Goal: Task Accomplishment & Management: Manage account settings

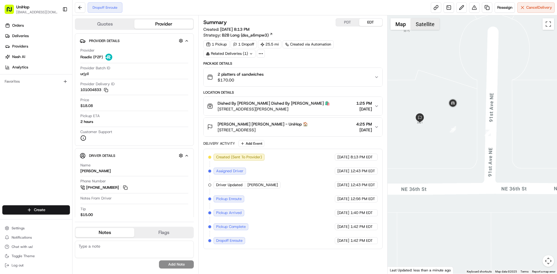
click at [418, 27] on button "Satellite" at bounding box center [425, 24] width 29 height 12
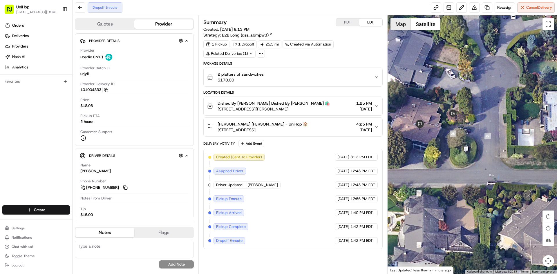
click at [397, 27] on button "Map" at bounding box center [401, 24] width 20 height 12
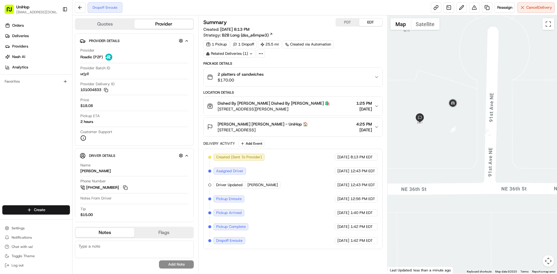
click at [323, 125] on div "Alyssa Plaiss Alyssa Plaiss - UniHop 🏠 3601 91st Ave NE, Bellevue, WA 98004, US…" at bounding box center [290, 127] width 167 height 12
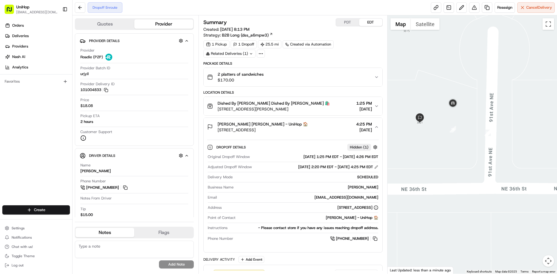
click at [323, 125] on div "Alyssa Plaiss Alyssa Plaiss - UniHop 🏠 3601 91st Ave NE, Bellevue, WA 98004, US…" at bounding box center [290, 127] width 167 height 12
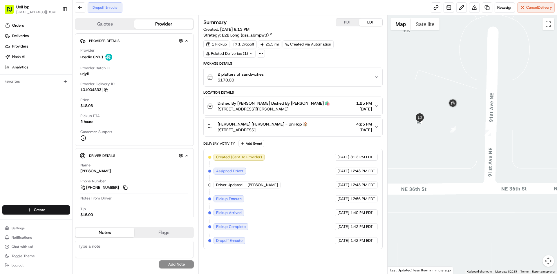
drag, startPoint x: 313, startPoint y: 128, endPoint x: 218, endPoint y: 132, distance: 94.7
click at [218, 132] on div "Alyssa Plaiss Alyssa Plaiss - UniHop 🏠 3601 91st Ave NE, Bellevue, WA 98004, US…" at bounding box center [290, 127] width 167 height 12
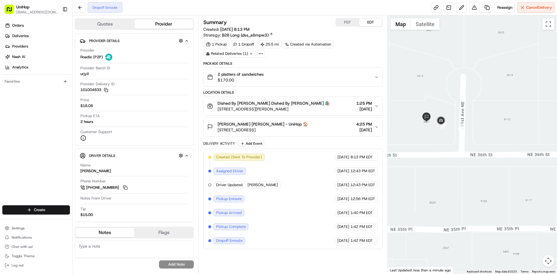
click at [420, 26] on button "Satellite" at bounding box center [425, 24] width 29 height 12
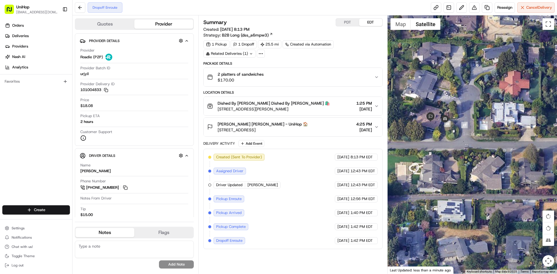
click at [400, 32] on div at bounding box center [473, 144] width 170 height 258
click at [404, 26] on button "Map" at bounding box center [401, 24] width 20 height 12
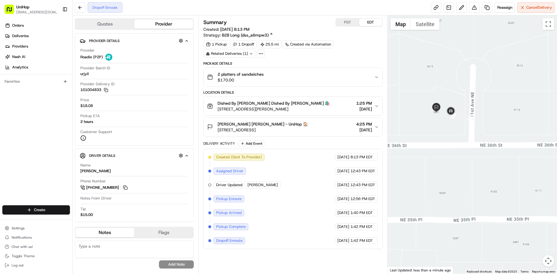
drag, startPoint x: 440, startPoint y: 84, endPoint x: 444, endPoint y: 84, distance: 3.5
click at [444, 84] on div at bounding box center [473, 144] width 170 height 258
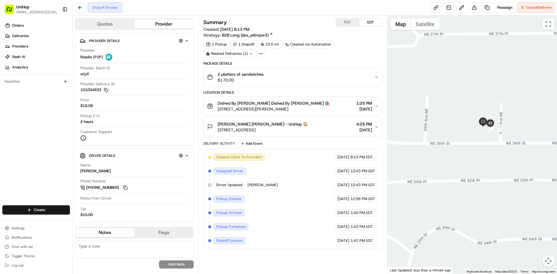
drag, startPoint x: 424, startPoint y: 138, endPoint x: 469, endPoint y: 154, distance: 47.3
click at [468, 156] on div at bounding box center [473, 144] width 170 height 258
click at [47, 150] on div "Orders Deliveries Providers [PERSON_NAME] Analytics Favorites" at bounding box center [36, 114] width 72 height 190
click at [334, 120] on button "Alyssa Plaiss Alyssa Plaiss - UniHop 🏠 3601 91st Ave NE, Bellevue, WA 98004, US…" at bounding box center [293, 127] width 178 height 19
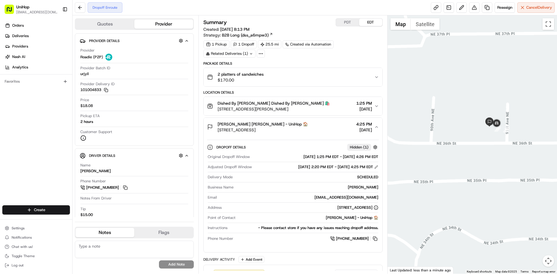
click at [324, 123] on div "Alyssa Plaiss Alyssa Plaiss - UniHop 🏠 3601 91st Ave NE, Bellevue, WA 98004, US…" at bounding box center [290, 127] width 167 height 12
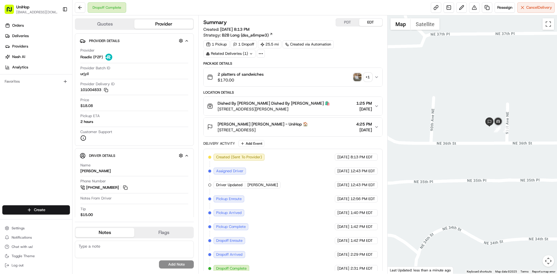
click at [362, 77] on button "+ 1" at bounding box center [362, 77] width 19 height 8
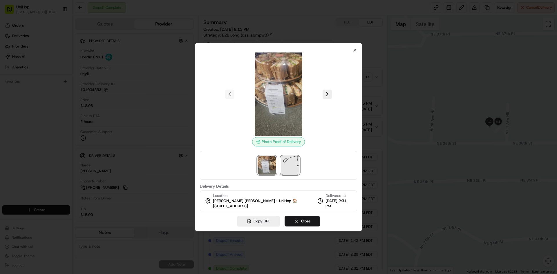
click at [294, 160] on img at bounding box center [290, 165] width 19 height 19
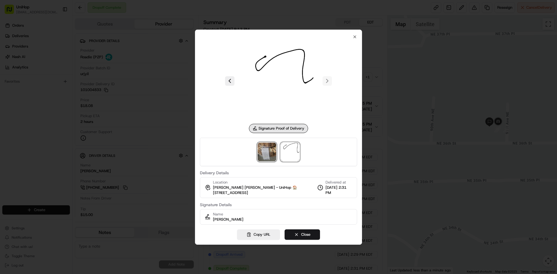
click at [272, 158] on img at bounding box center [267, 152] width 19 height 19
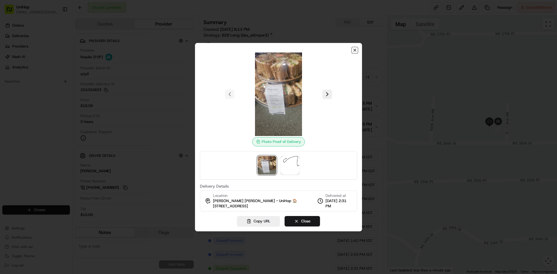
click at [356, 50] on icon "button" at bounding box center [354, 50] width 5 height 5
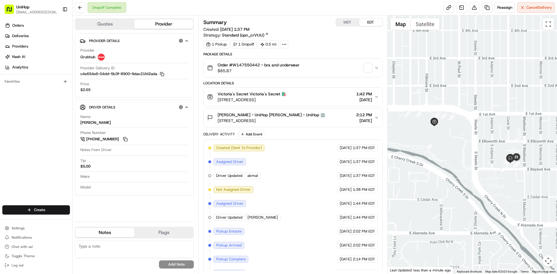
click at [374, 70] on div "Order #W147550442 - bra and underwear $85.87" at bounding box center [290, 68] width 167 height 12
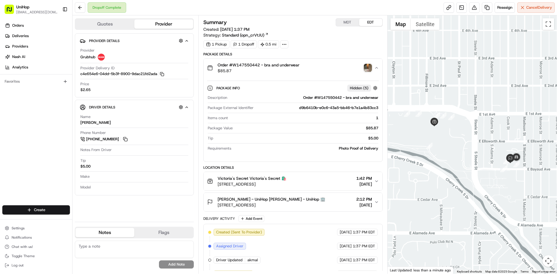
click at [368, 70] on img "button" at bounding box center [368, 68] width 8 height 8
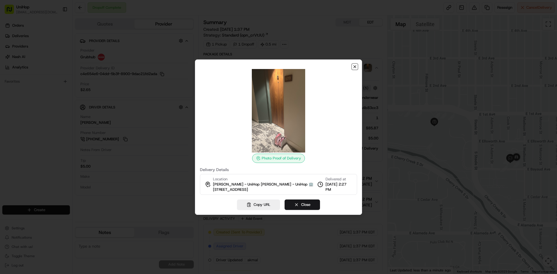
click at [356, 66] on icon "button" at bounding box center [355, 67] width 2 height 2
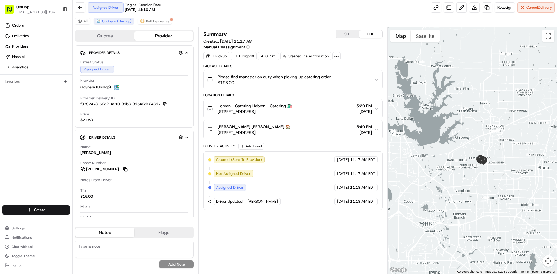
scroll to position [10, 0]
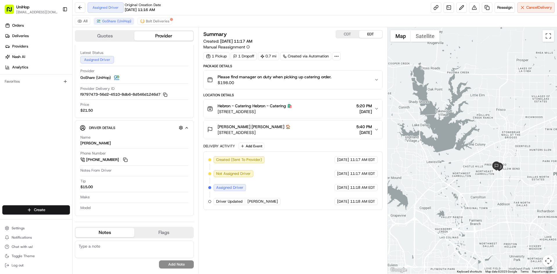
drag, startPoint x: 439, startPoint y: 98, endPoint x: 455, endPoint y: 105, distance: 18.1
click at [455, 105] on div at bounding box center [473, 150] width 170 height 247
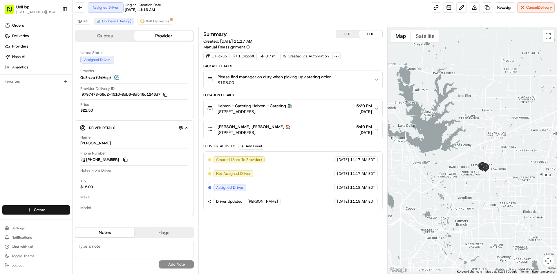
drag, startPoint x: 442, startPoint y: 66, endPoint x: 434, endPoint y: 67, distance: 7.3
click at [434, 67] on div at bounding box center [473, 150] width 170 height 247
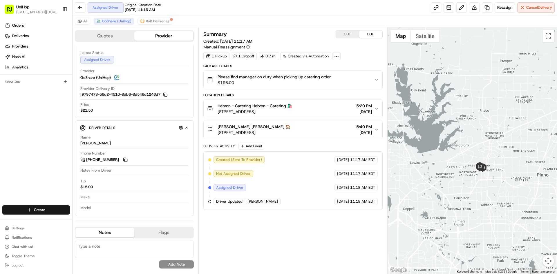
drag, startPoint x: 14, startPoint y: 131, endPoint x: 17, endPoint y: 128, distance: 3.9
click at [14, 130] on div "Orders Deliveries Providers Nash AI Analytics Favorites" at bounding box center [36, 114] width 72 height 190
click at [279, 232] on div "Summary CDT EDT Created: Aug 16 2025 11:17 AM Manual Reassignment 1 Pickup 1 Dr…" at bounding box center [292, 150] width 179 height 241
click at [124, 160] on button at bounding box center [125, 160] width 6 height 6
drag, startPoint x: 429, startPoint y: 84, endPoint x: 429, endPoint y: 88, distance: 4.4
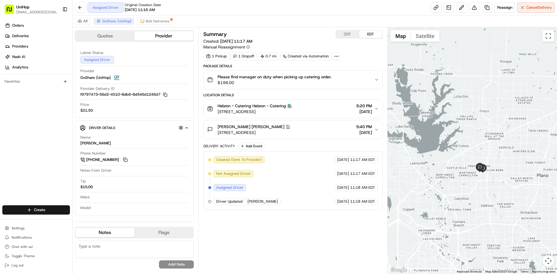
click at [429, 88] on div at bounding box center [473, 150] width 170 height 247
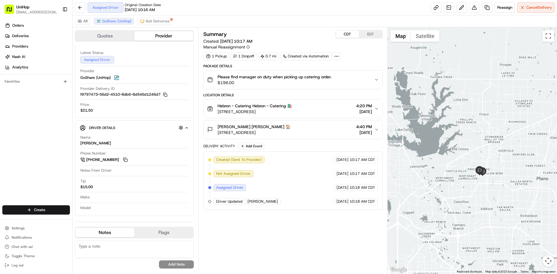
click at [343, 38] on button "CDT" at bounding box center [347, 34] width 23 height 8
click at [343, 37] on button "CDT" at bounding box center [347, 34] width 23 height 8
click at [1, 129] on div "Orders Deliveries Providers [PERSON_NAME] Analytics Favorites" at bounding box center [36, 114] width 72 height 190
click at [366, 35] on button "EDT" at bounding box center [370, 34] width 23 height 8
click at [311, 244] on div "Summary CDT EDT Created: Aug 16 2025 11:17 AM Manual Reassignment 1 Pickup 1 Dr…" at bounding box center [292, 150] width 179 height 241
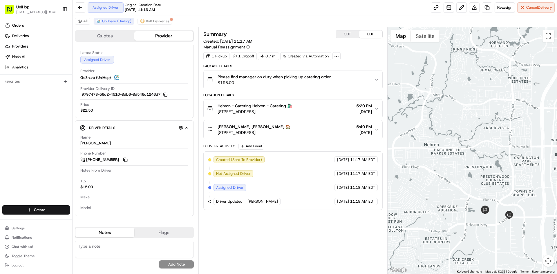
drag, startPoint x: 444, startPoint y: 145, endPoint x: 471, endPoint y: 147, distance: 26.5
click at [449, 127] on div at bounding box center [473, 150] width 170 height 247
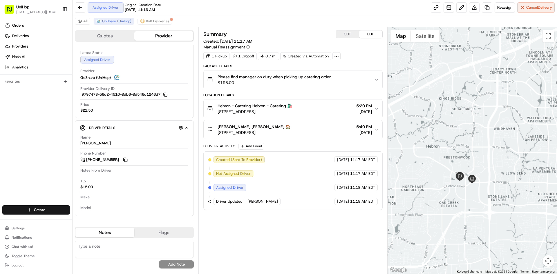
drag, startPoint x: 476, startPoint y: 120, endPoint x: 474, endPoint y: 113, distance: 7.2
click at [476, 119] on div at bounding box center [473, 150] width 170 height 247
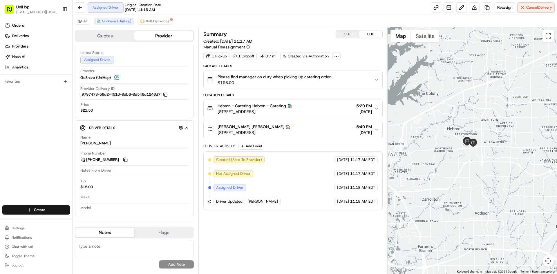
drag, startPoint x: 478, startPoint y: 106, endPoint x: 489, endPoint y: 93, distance: 16.7
click at [489, 93] on div at bounding box center [473, 150] width 170 height 247
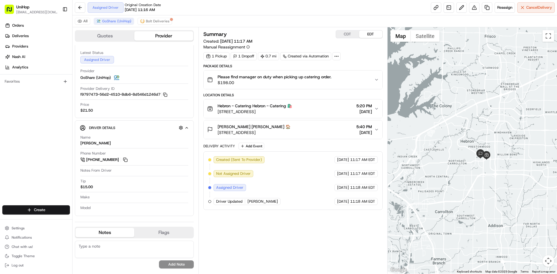
drag, startPoint x: 458, startPoint y: 123, endPoint x: 458, endPoint y: 127, distance: 4.1
click at [458, 127] on div at bounding box center [473, 150] width 170 height 247
click at [330, 132] on div "Heather Reed Heather Reed 🏠 6801 W Park Blvd, Plano, TX 75093, USA 5:40 PM Aug …" at bounding box center [290, 130] width 167 height 12
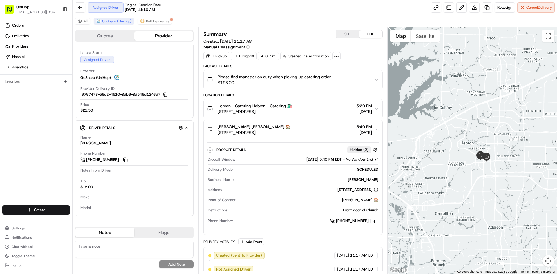
click at [330, 132] on div "Heather Reed Heather Reed 🏠 6801 W Park Blvd, Plano, TX 75093, USA 5:40 PM Aug …" at bounding box center [290, 130] width 167 height 12
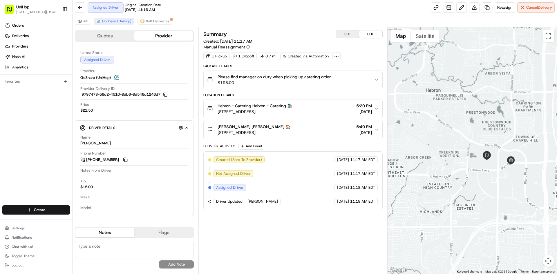
click at [429, 44] on div at bounding box center [473, 150] width 170 height 247
click at [428, 42] on div at bounding box center [473, 150] width 170 height 247
click at [425, 37] on button "Satellite" at bounding box center [425, 36] width 29 height 12
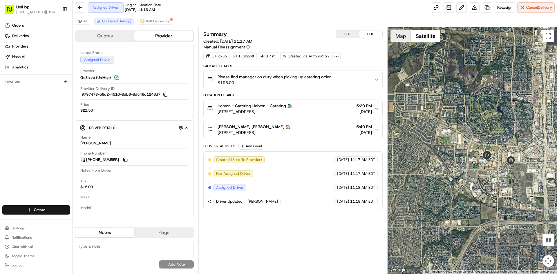
click at [403, 37] on button "Map" at bounding box center [401, 36] width 20 height 12
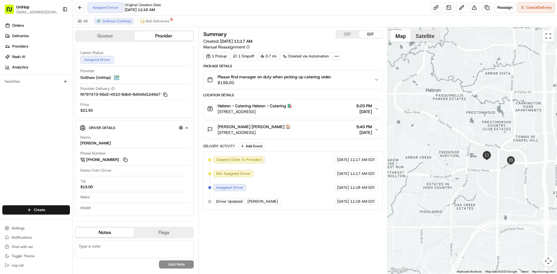
click at [419, 35] on button "Satellite" at bounding box center [425, 36] width 29 height 12
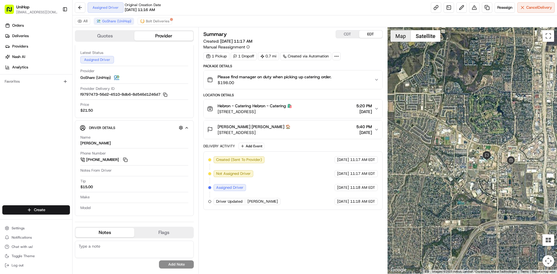
click at [405, 36] on button "Map" at bounding box center [401, 36] width 20 height 12
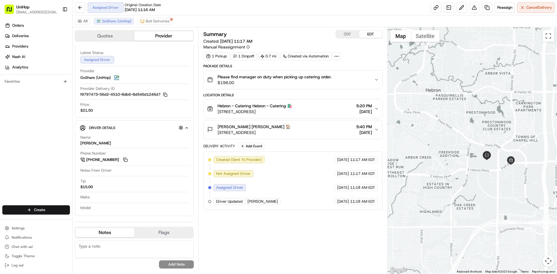
click at [415, 35] on button "Satellite" at bounding box center [425, 36] width 29 height 12
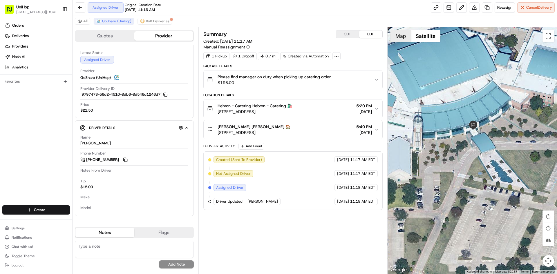
click at [399, 38] on button "Map" at bounding box center [401, 36] width 20 height 12
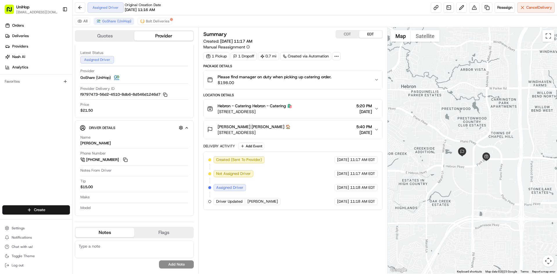
drag, startPoint x: 492, startPoint y: 173, endPoint x: 467, endPoint y: 180, distance: 26.2
click at [467, 182] on div at bounding box center [473, 150] width 170 height 247
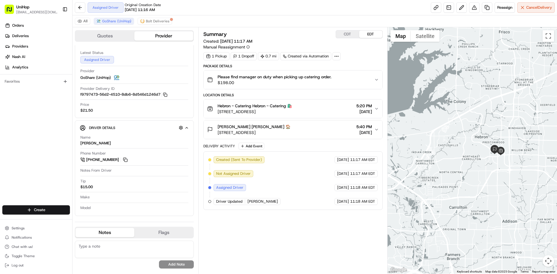
drag, startPoint x: 483, startPoint y: 212, endPoint x: 510, endPoint y: 191, distance: 34.3
click at [511, 193] on div at bounding box center [473, 150] width 170 height 247
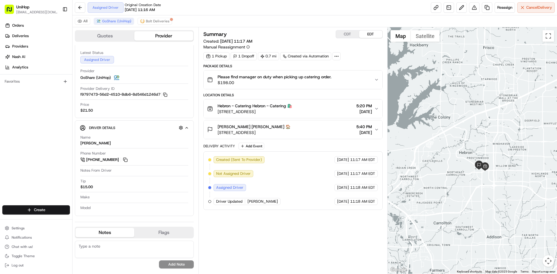
drag, startPoint x: 433, startPoint y: 126, endPoint x: 418, endPoint y: 138, distance: 18.8
click at [418, 138] on div at bounding box center [473, 150] width 170 height 247
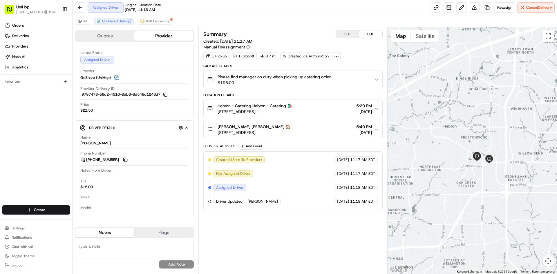
drag, startPoint x: 471, startPoint y: 182, endPoint x: 471, endPoint y: 189, distance: 7.8
click at [471, 189] on div at bounding box center [473, 150] width 170 height 247
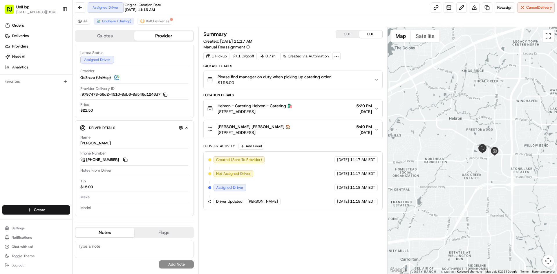
drag, startPoint x: 470, startPoint y: 189, endPoint x: 476, endPoint y: 172, distance: 17.5
click at [476, 172] on div at bounding box center [473, 150] width 170 height 247
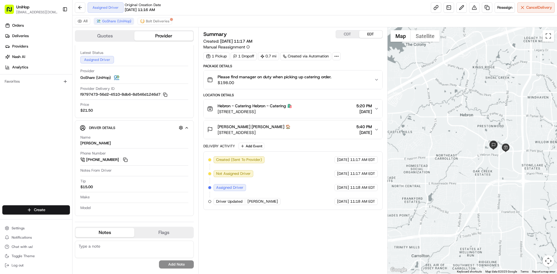
drag, startPoint x: 469, startPoint y: 168, endPoint x: 481, endPoint y: 164, distance: 12.5
click at [481, 164] on div at bounding box center [473, 150] width 170 height 247
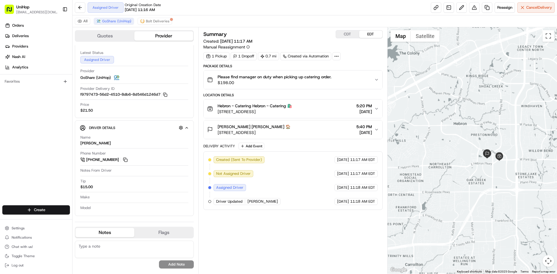
click at [453, 146] on div at bounding box center [473, 150] width 170 height 247
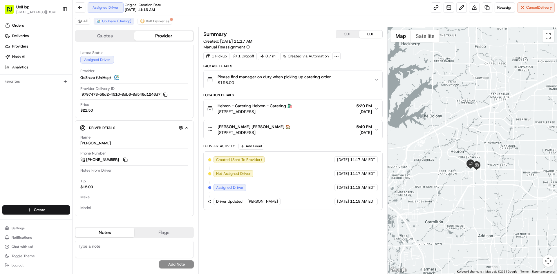
drag, startPoint x: 472, startPoint y: 127, endPoint x: 466, endPoint y: 149, distance: 22.6
click at [466, 149] on div at bounding box center [473, 150] width 170 height 247
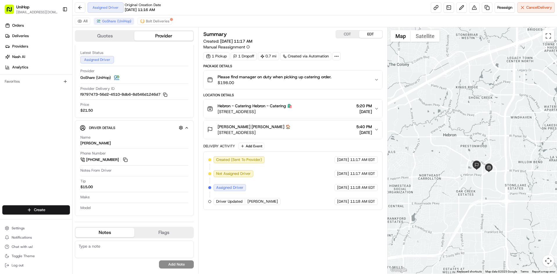
drag, startPoint x: 443, startPoint y: 169, endPoint x: 451, endPoint y: 171, distance: 8.5
click at [451, 171] on div at bounding box center [473, 150] width 170 height 247
click at [453, 170] on div at bounding box center [473, 150] width 170 height 247
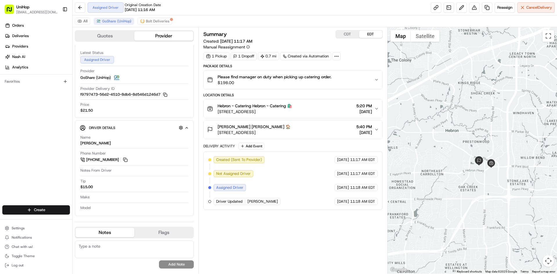
drag, startPoint x: 439, startPoint y: 129, endPoint x: 439, endPoint y: 124, distance: 4.6
click at [439, 124] on div at bounding box center [473, 150] width 170 height 247
click at [453, 153] on div at bounding box center [473, 150] width 170 height 247
drag, startPoint x: 26, startPoint y: 162, endPoint x: 31, endPoint y: 167, distance: 6.6
click at [26, 162] on div "Orders Deliveries Providers [PERSON_NAME] Analytics Favorites" at bounding box center [36, 114] width 72 height 190
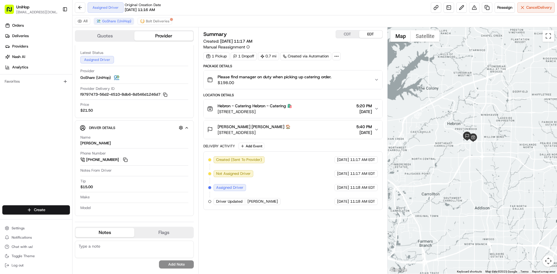
drag, startPoint x: 459, startPoint y: 101, endPoint x: 453, endPoint y: 120, distance: 19.3
click at [453, 120] on div at bounding box center [473, 150] width 170 height 247
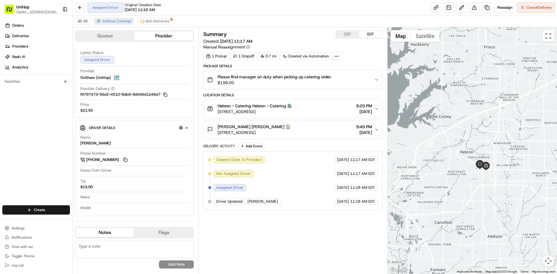
drag, startPoint x: 458, startPoint y: 113, endPoint x: 478, endPoint y: 123, distance: 21.8
click at [478, 123] on div at bounding box center [473, 150] width 170 height 247
click at [25, 158] on div "Orders Deliveries Providers [PERSON_NAME] Analytics Favorites" at bounding box center [36, 114] width 72 height 190
click at [259, 148] on button "Add Event" at bounding box center [251, 146] width 26 height 7
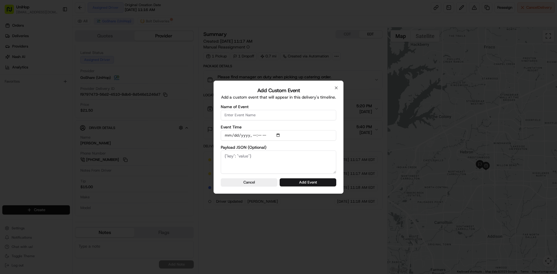
click at [273, 116] on input "Name of Event" at bounding box center [278, 115] width 115 height 10
type input "Driver Confirmed"
click at [279, 137] on input "Event Time" at bounding box center [278, 135] width 115 height 10
type input "2025-08-17T15:47"
click at [342, 147] on div "Add Custom Event Add a custom event that will appear in this delivery's timelin…" at bounding box center [279, 137] width 130 height 113
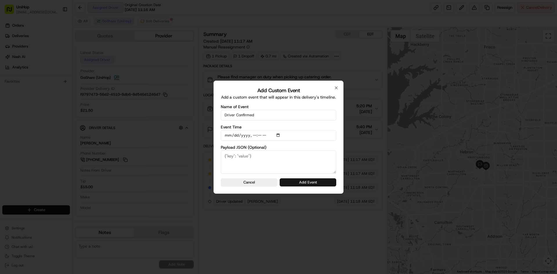
click at [319, 185] on button "Add Event" at bounding box center [308, 182] width 57 height 8
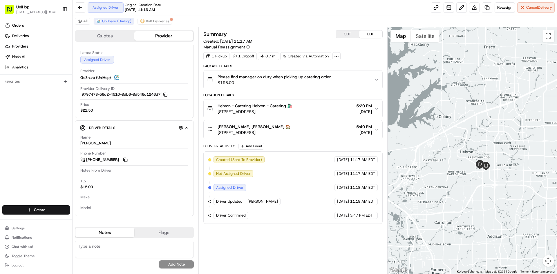
click at [10, 147] on div "Orders Deliveries Providers [PERSON_NAME] Analytics Favorites" at bounding box center [36, 114] width 72 height 190
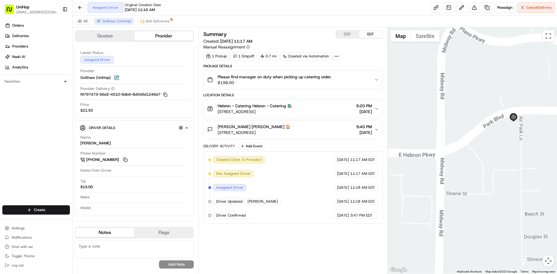
drag, startPoint x: 485, startPoint y: 135, endPoint x: 493, endPoint y: 145, distance: 12.6
click at [493, 145] on div at bounding box center [473, 150] width 170 height 247
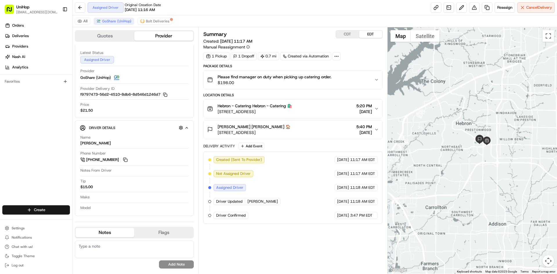
drag, startPoint x: 486, startPoint y: 92, endPoint x: 488, endPoint y: 102, distance: 11.0
click at [488, 102] on div at bounding box center [473, 150] width 170 height 247
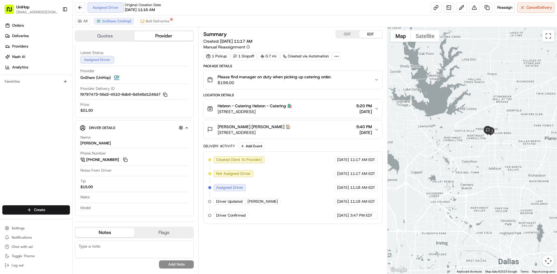
click at [487, 101] on div at bounding box center [473, 150] width 170 height 247
drag, startPoint x: 487, startPoint y: 100, endPoint x: 488, endPoint y: 108, distance: 8.3
click at [488, 108] on div at bounding box center [473, 150] width 170 height 247
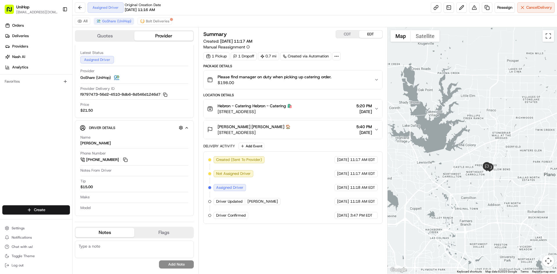
click at [477, 133] on div at bounding box center [473, 150] width 170 height 247
click at [342, 33] on button "CDT" at bounding box center [347, 34] width 23 height 8
click at [365, 32] on button "EDT" at bounding box center [370, 34] width 23 height 8
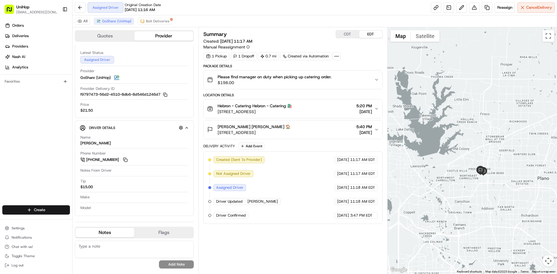
drag, startPoint x: 428, startPoint y: 94, endPoint x: 420, endPoint y: 98, distance: 9.1
click at [420, 98] on div at bounding box center [473, 150] width 170 height 247
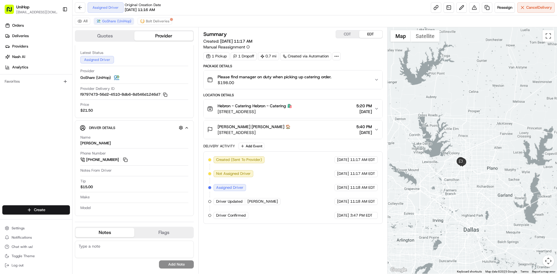
drag, startPoint x: 434, startPoint y: 93, endPoint x: 444, endPoint y: 124, distance: 31.7
click at [444, 124] on div at bounding box center [473, 150] width 170 height 247
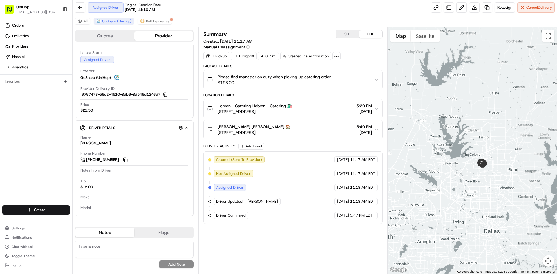
drag, startPoint x: 464, startPoint y: 132, endPoint x: 462, endPoint y: 129, distance: 4.1
click at [462, 129] on div at bounding box center [473, 150] width 170 height 247
click at [6, 148] on div "Orders Deliveries Providers [PERSON_NAME] Analytics Favorites" at bounding box center [36, 114] width 72 height 190
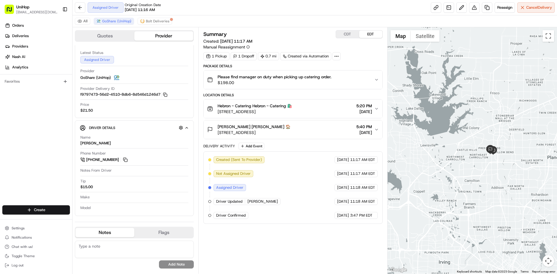
drag, startPoint x: 496, startPoint y: 184, endPoint x: 493, endPoint y: 186, distance: 4.2
click at [493, 186] on div at bounding box center [473, 150] width 170 height 247
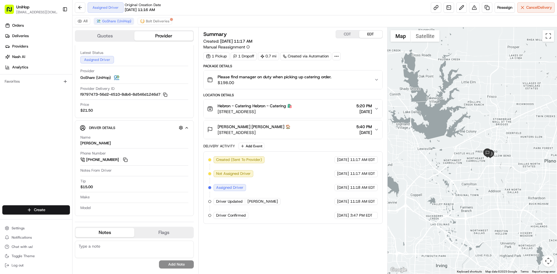
drag, startPoint x: 460, startPoint y: 115, endPoint x: 352, endPoint y: 126, distance: 108.5
click at [457, 119] on div at bounding box center [473, 150] width 170 height 247
click at [40, 152] on div "Orders Deliveries Providers [PERSON_NAME] Analytics Favorites" at bounding box center [36, 114] width 72 height 190
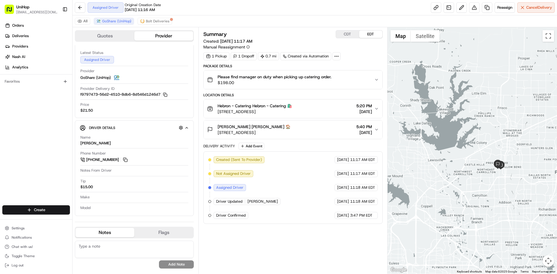
drag, startPoint x: 488, startPoint y: 118, endPoint x: 499, endPoint y: 130, distance: 16.2
click at [499, 130] on div at bounding box center [473, 150] width 170 height 247
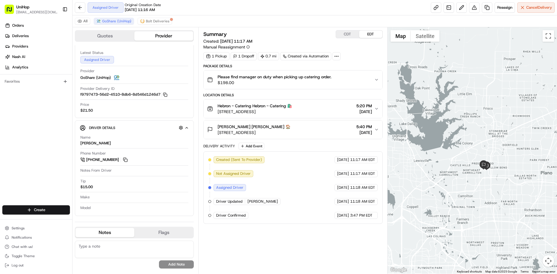
drag, startPoint x: 501, startPoint y: 133, endPoint x: 493, endPoint y: 133, distance: 8.7
click at [493, 133] on div at bounding box center [473, 150] width 170 height 247
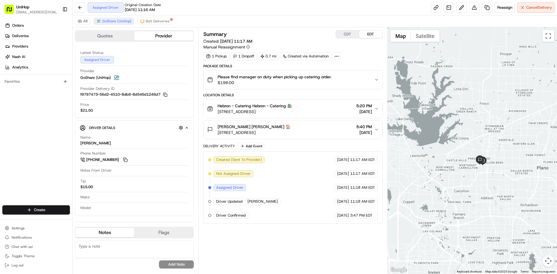
drag, startPoint x: 495, startPoint y: 122, endPoint x: 492, endPoint y: 113, distance: 9.9
click at [492, 113] on div at bounding box center [473, 150] width 170 height 247
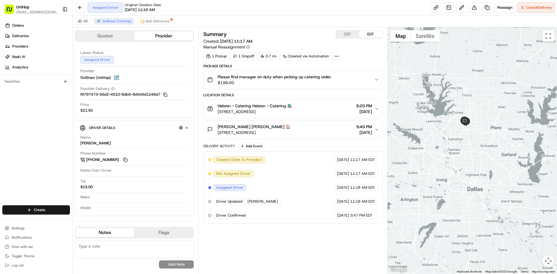
click at [465, 69] on div at bounding box center [473, 150] width 170 height 247
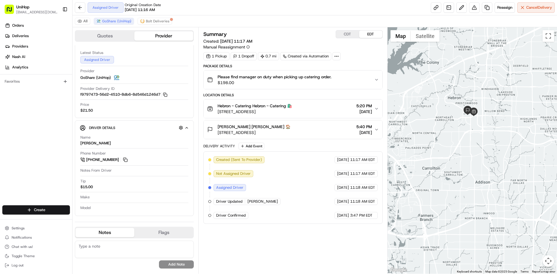
drag, startPoint x: 451, startPoint y: 126, endPoint x: 472, endPoint y: 145, distance: 29.0
click at [474, 147] on div at bounding box center [473, 150] width 170 height 247
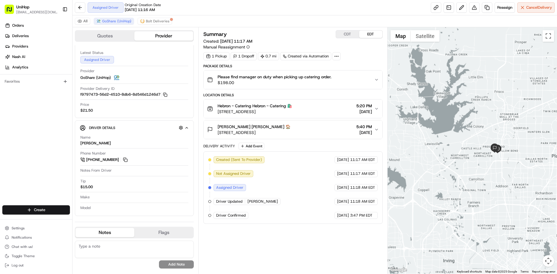
click at [470, 133] on div at bounding box center [473, 150] width 170 height 247
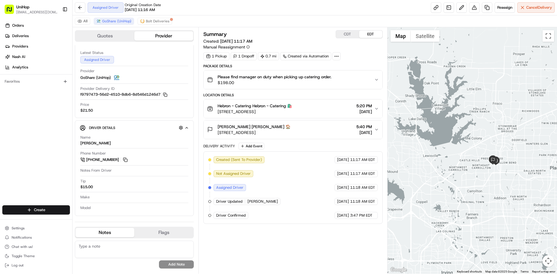
drag, startPoint x: 439, startPoint y: 98, endPoint x: 438, endPoint y: 110, distance: 12.0
click at [438, 110] on div at bounding box center [473, 150] width 170 height 247
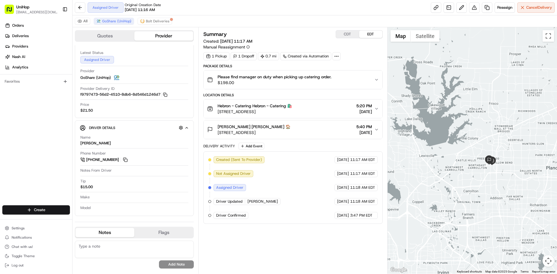
drag, startPoint x: 447, startPoint y: 123, endPoint x: 441, endPoint y: 123, distance: 6.1
click at [441, 123] on div at bounding box center [473, 150] width 170 height 247
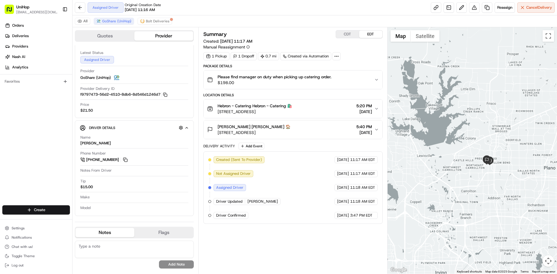
click at [484, 129] on div at bounding box center [473, 150] width 170 height 247
click at [484, 136] on div at bounding box center [473, 150] width 170 height 247
click at [161, 243] on textarea at bounding box center [134, 249] width 119 height 17
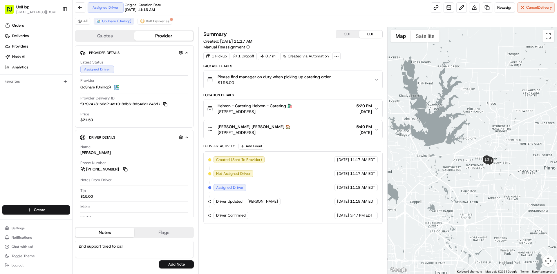
type textarea "2nd support tried to call"
drag, startPoint x: 506, startPoint y: 190, endPoint x: 509, endPoint y: 175, distance: 15.6
click at [509, 175] on div at bounding box center [473, 150] width 170 height 247
click at [129, 245] on textarea "2nd support tried to call" at bounding box center [134, 249] width 119 height 17
click at [53, 144] on div "Orders Deliveries Providers [PERSON_NAME] Analytics Favorites" at bounding box center [36, 114] width 72 height 190
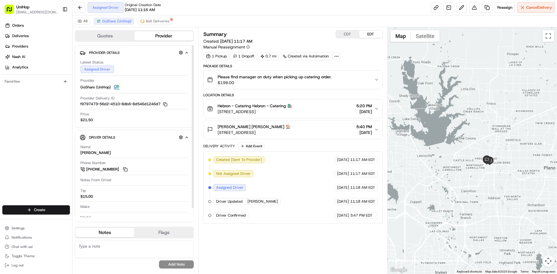
click at [24, 153] on div "Orders Deliveries Providers [PERSON_NAME] Analytics Favorites" at bounding box center [36, 114] width 72 height 190
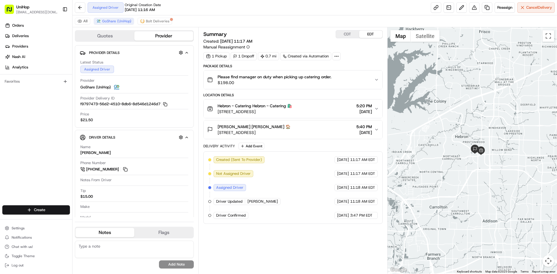
click at [483, 176] on div at bounding box center [473, 150] width 170 height 247
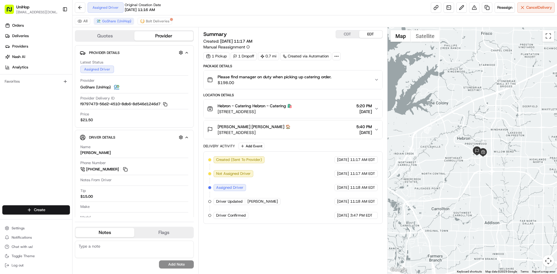
click at [485, 115] on div at bounding box center [473, 150] width 170 height 247
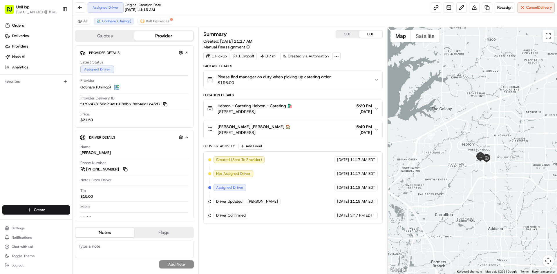
click at [452, 128] on div at bounding box center [473, 150] width 170 height 247
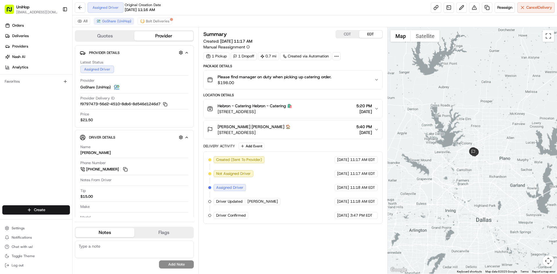
drag, startPoint x: 484, startPoint y: 83, endPoint x: 477, endPoint y: 122, distance: 40.2
click at [478, 122] on div at bounding box center [473, 150] width 170 height 247
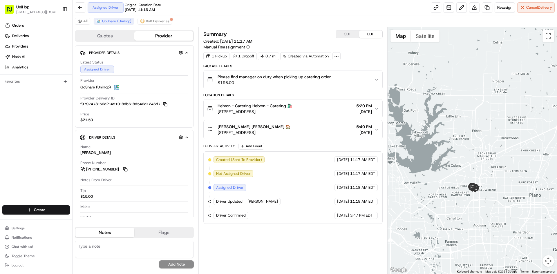
drag, startPoint x: 480, startPoint y: 103, endPoint x: 482, endPoint y: 84, distance: 19.0
click at [482, 84] on div at bounding box center [473, 150] width 170 height 247
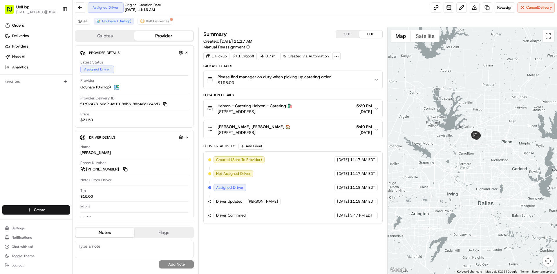
click at [464, 100] on div at bounding box center [473, 150] width 170 height 247
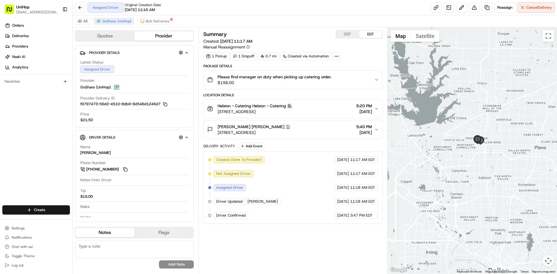
drag, startPoint x: 474, startPoint y: 135, endPoint x: 459, endPoint y: 124, distance: 18.2
click at [459, 124] on div at bounding box center [473, 150] width 170 height 247
click at [13, 145] on div "Orders Deliveries Providers [PERSON_NAME] Analytics Favorites" at bounding box center [36, 114] width 72 height 190
click at [37, 114] on div "Orders Deliveries Providers [PERSON_NAME] Analytics Favorites" at bounding box center [36, 114] width 72 height 190
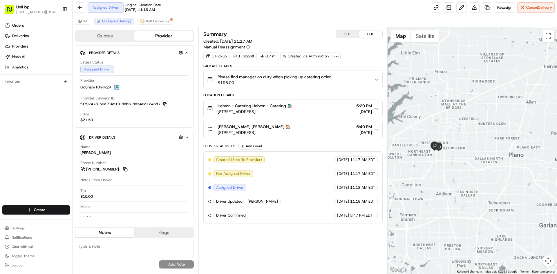
drag, startPoint x: 481, startPoint y: 110, endPoint x: 495, endPoint y: 105, distance: 15.4
click at [490, 107] on div at bounding box center [473, 150] width 170 height 247
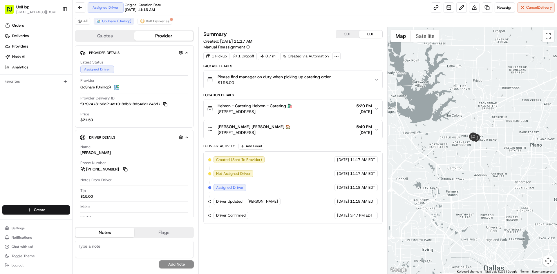
drag, startPoint x: 497, startPoint y: 101, endPoint x: 502, endPoint y: 108, distance: 8.5
click at [502, 108] on div at bounding box center [473, 150] width 170 height 247
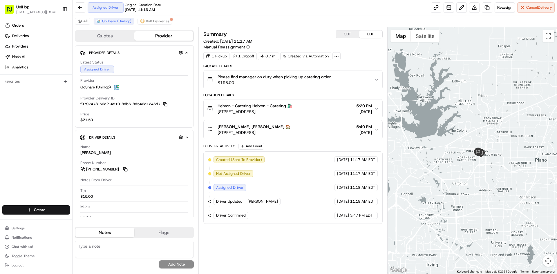
drag, startPoint x: 491, startPoint y: 85, endPoint x: 496, endPoint y: 100, distance: 15.9
click at [496, 100] on div at bounding box center [473, 150] width 170 height 247
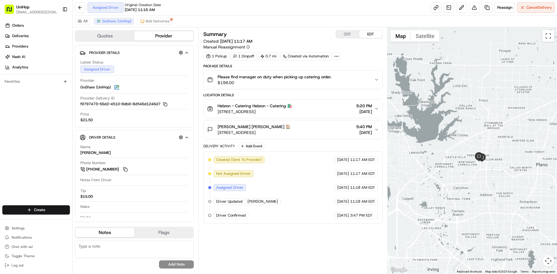
click at [494, 99] on div at bounding box center [473, 150] width 170 height 247
click at [324, 126] on div "Heather Reed Heather Reed 🏠 6801 W Park Blvd, Plano, TX 75093, USA 5:40 PM Aug …" at bounding box center [290, 130] width 167 height 12
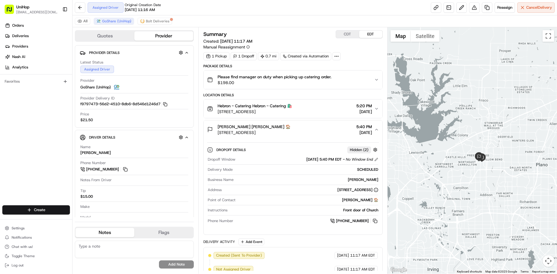
click at [324, 126] on div "Heather Reed Heather Reed 🏠 6801 W Park Blvd, Plano, TX 75093, USA 5:40 PM Aug …" at bounding box center [290, 130] width 167 height 12
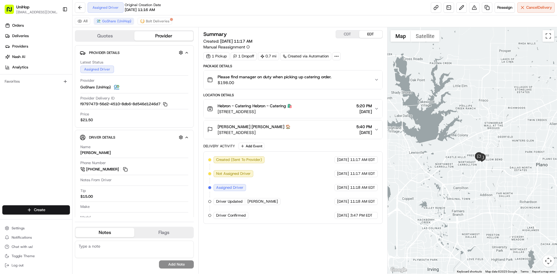
drag, startPoint x: 315, startPoint y: 130, endPoint x: 217, endPoint y: 131, distance: 98.1
click at [217, 131] on div "Heather Reed Heather Reed 🏠 6801 W Park Blvd, Plano, TX 75093, USA 5:40 PM Aug …" at bounding box center [290, 130] width 167 height 12
click at [50, 120] on div "Orders Deliveries Providers [PERSON_NAME] Analytics Favorites" at bounding box center [36, 114] width 72 height 190
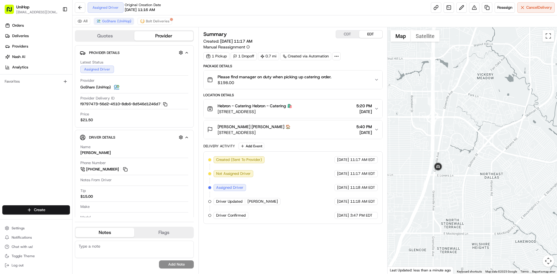
drag, startPoint x: 444, startPoint y: 116, endPoint x: 447, endPoint y: 122, distance: 6.4
click at [447, 122] on div at bounding box center [473, 150] width 170 height 247
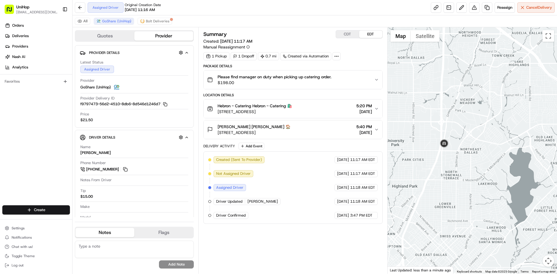
drag, startPoint x: 442, startPoint y: 96, endPoint x: 449, endPoint y: 123, distance: 27.8
click at [449, 123] on div at bounding box center [473, 150] width 170 height 247
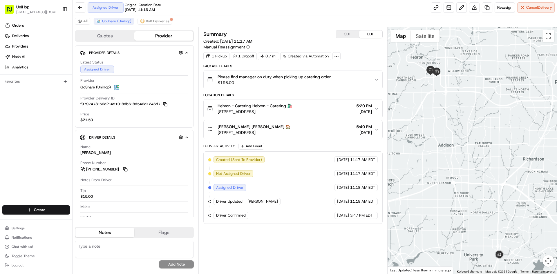
drag, startPoint x: 410, startPoint y: 106, endPoint x: 471, endPoint y: 187, distance: 101.1
click at [471, 187] on div at bounding box center [473, 150] width 170 height 247
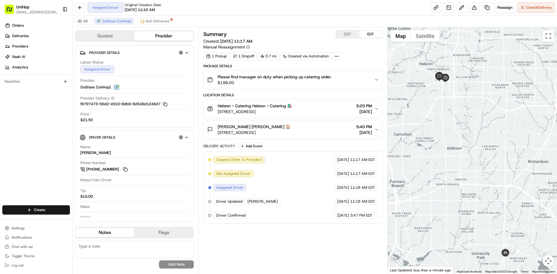
drag, startPoint x: 469, startPoint y: 145, endPoint x: 483, endPoint y: 143, distance: 14.4
click at [468, 139] on div at bounding box center [473, 150] width 170 height 247
click at [14, 138] on div "Orders Deliveries Providers [PERSON_NAME] Analytics Favorites" at bounding box center [36, 114] width 72 height 190
click at [348, 34] on button "CDT" at bounding box center [347, 34] width 23 height 8
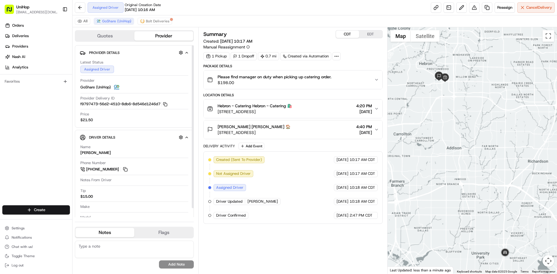
click at [12, 142] on div "Orders Deliveries Providers [PERSON_NAME] Analytics Favorites" at bounding box center [36, 114] width 72 height 190
click at [367, 34] on button "EDT" at bounding box center [370, 34] width 23 height 8
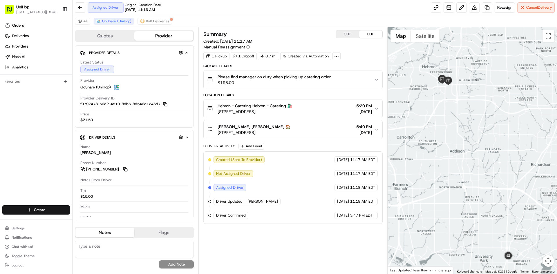
drag, startPoint x: 451, startPoint y: 115, endPoint x: 454, endPoint y: 118, distance: 4.1
click at [454, 118] on div at bounding box center [473, 150] width 170 height 247
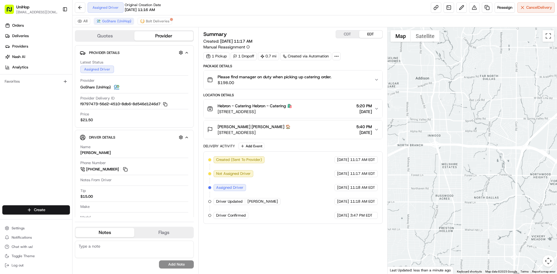
drag, startPoint x: 511, startPoint y: 233, endPoint x: 496, endPoint y: 176, distance: 58.6
click at [496, 176] on div at bounding box center [473, 150] width 170 height 247
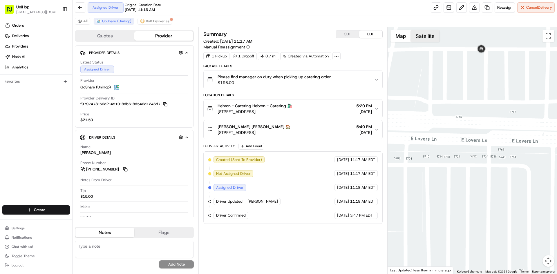
click at [424, 37] on button "Satellite" at bounding box center [425, 36] width 29 height 12
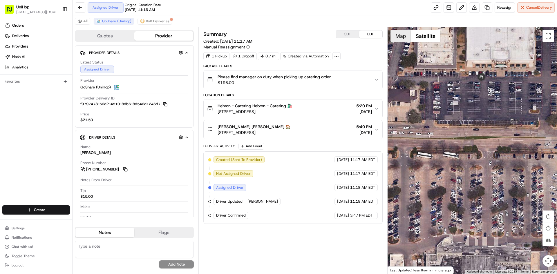
click at [394, 40] on button "Map" at bounding box center [401, 36] width 20 height 12
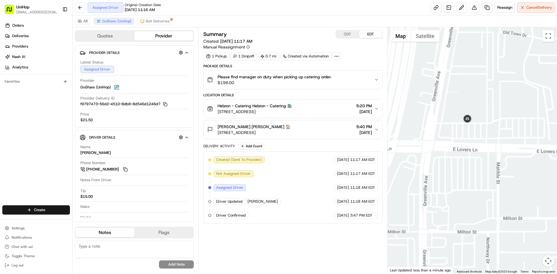
click at [480, 189] on div at bounding box center [473, 150] width 170 height 247
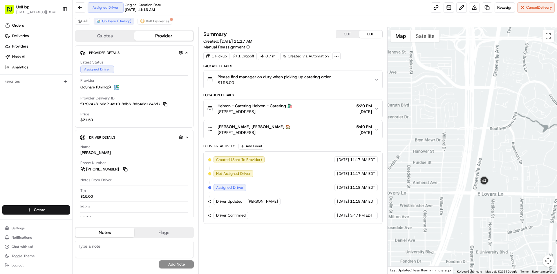
click at [474, 162] on div at bounding box center [473, 150] width 170 height 247
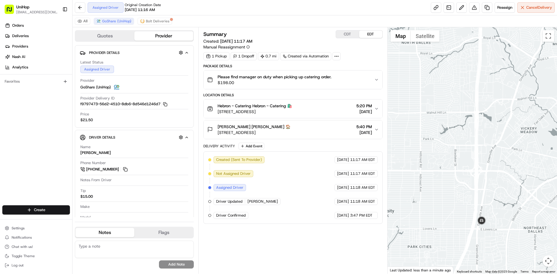
click at [348, 34] on button "CDT" at bounding box center [347, 34] width 23 height 8
click at [367, 34] on button "EDT" at bounding box center [370, 34] width 23 height 8
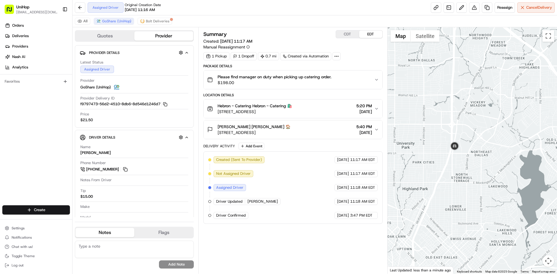
click at [463, 128] on div at bounding box center [473, 150] width 170 height 247
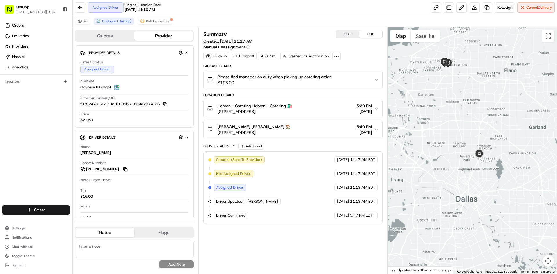
drag, startPoint x: 451, startPoint y: 110, endPoint x: 452, endPoint y: 117, distance: 7.5
click at [452, 117] on div at bounding box center [473, 150] width 170 height 247
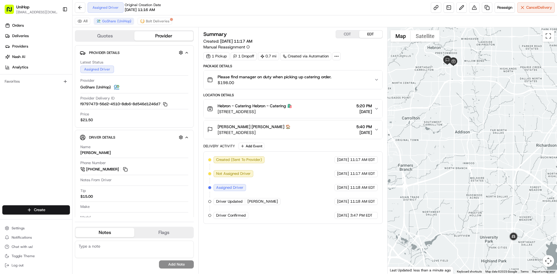
drag, startPoint x: 452, startPoint y: 122, endPoint x: 446, endPoint y: 113, distance: 10.9
click at [448, 113] on div at bounding box center [473, 150] width 170 height 247
click at [17, 149] on div "Orders Deliveries Providers [PERSON_NAME] Analytics Favorites" at bounding box center [36, 114] width 72 height 190
click at [517, 227] on img at bounding box center [514, 226] width 12 height 12
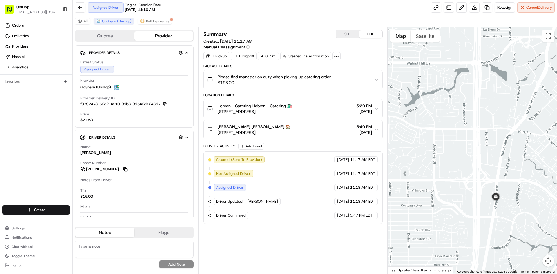
drag, startPoint x: 504, startPoint y: 145, endPoint x: 501, endPoint y: 177, distance: 32.3
click at [501, 177] on div at bounding box center [473, 150] width 170 height 247
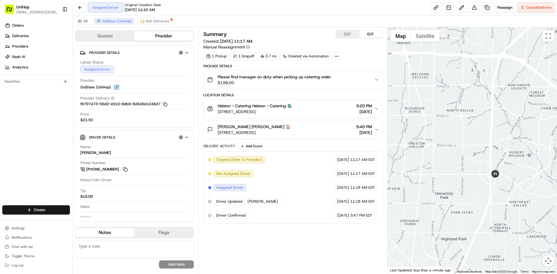
drag, startPoint x: 484, startPoint y: 153, endPoint x: 489, endPoint y: 187, distance: 33.4
click at [489, 186] on div at bounding box center [473, 150] width 170 height 247
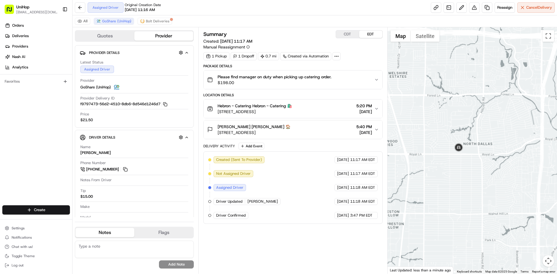
drag, startPoint x: 465, startPoint y: 79, endPoint x: 476, endPoint y: 106, distance: 29.1
click at [476, 106] on div at bounding box center [473, 150] width 170 height 247
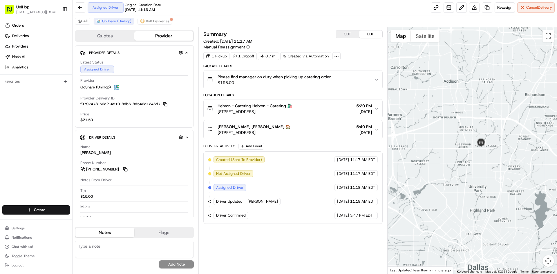
drag, startPoint x: 467, startPoint y: 88, endPoint x: 467, endPoint y: 106, distance: 18.3
click at [467, 106] on div at bounding box center [473, 150] width 170 height 247
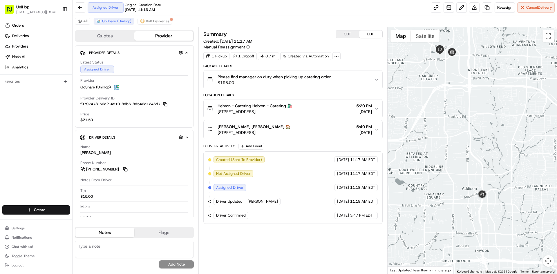
drag, startPoint x: 460, startPoint y: 134, endPoint x: 460, endPoint y: 146, distance: 11.9
click at [460, 146] on div at bounding box center [473, 150] width 170 height 247
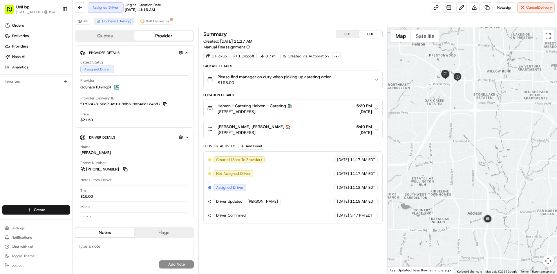
drag, startPoint x: 454, startPoint y: 108, endPoint x: 375, endPoint y: 94, distance: 80.3
click at [463, 128] on div at bounding box center [473, 150] width 170 height 247
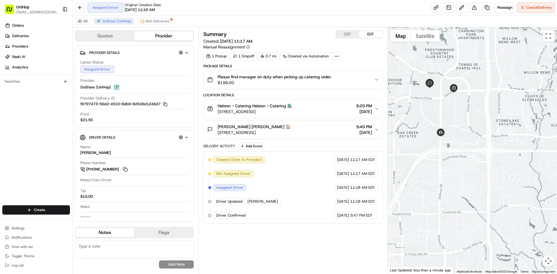
drag, startPoint x: 449, startPoint y: 101, endPoint x: 448, endPoint y: 134, distance: 32.5
click at [449, 132] on div at bounding box center [473, 150] width 170 height 247
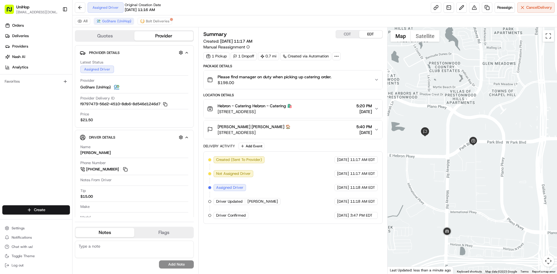
drag, startPoint x: 452, startPoint y: 124, endPoint x: 459, endPoint y: 178, distance: 54.5
click at [461, 178] on div at bounding box center [473, 150] width 170 height 247
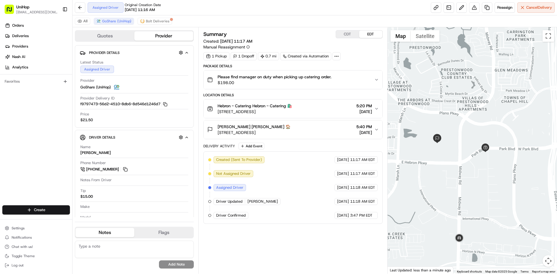
drag, startPoint x: 444, startPoint y: 80, endPoint x: 457, endPoint y: 87, distance: 14.5
click at [457, 87] on div at bounding box center [473, 150] width 170 height 247
click at [3, 131] on div "Orders Deliveries Providers [PERSON_NAME] Analytics Favorites" at bounding box center [36, 114] width 72 height 190
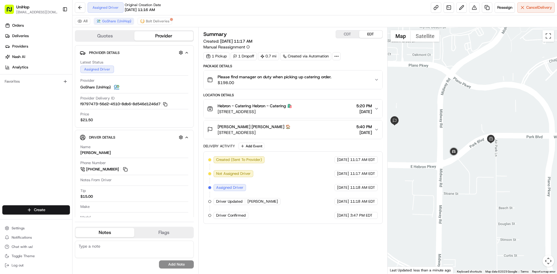
click at [453, 108] on div at bounding box center [473, 150] width 170 height 247
drag, startPoint x: 458, startPoint y: 106, endPoint x: 471, endPoint y: 109, distance: 13.1
click at [471, 110] on div at bounding box center [473, 150] width 170 height 247
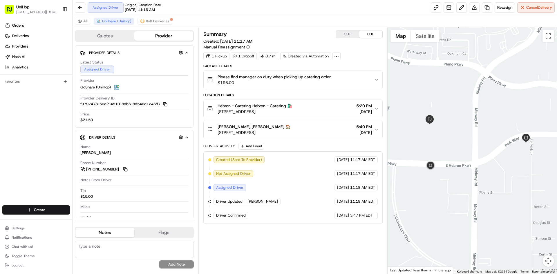
drag, startPoint x: 436, startPoint y: 153, endPoint x: 451, endPoint y: 148, distance: 16.1
click at [451, 148] on div at bounding box center [473, 150] width 170 height 247
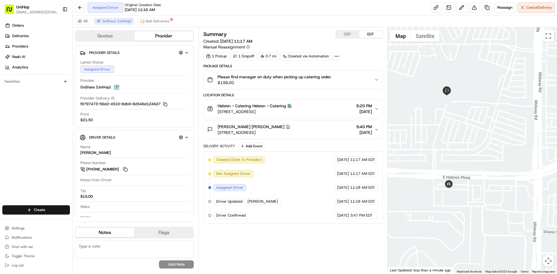
click at [422, 43] on div at bounding box center [473, 150] width 170 height 247
click at [422, 39] on button "Satellite" at bounding box center [425, 36] width 29 height 12
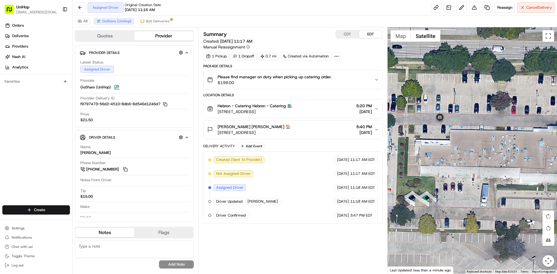
click at [312, 126] on div "Heather Reed Heather Reed 🏠 6801 W Park Blvd, Plano, TX 75093, USA 5:40 PM Aug …" at bounding box center [290, 130] width 167 height 12
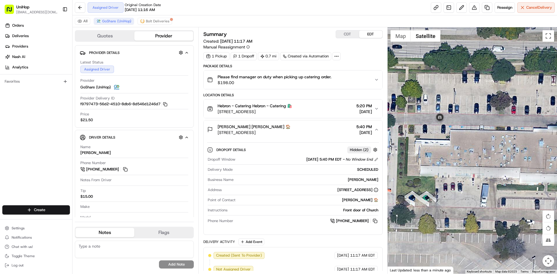
click at [312, 126] on div "Heather Reed Heather Reed 🏠 6801 W Park Blvd, Plano, TX 75093, USA 5:40 PM Aug …" at bounding box center [290, 130] width 167 height 12
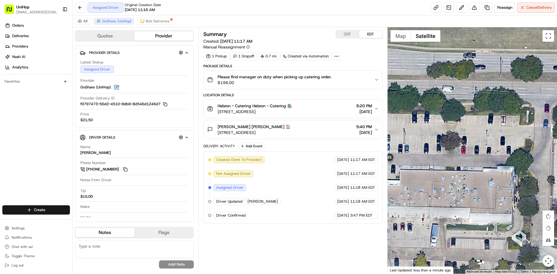
drag, startPoint x: 525, startPoint y: 99, endPoint x: 461, endPoint y: 149, distance: 80.2
click at [463, 148] on div at bounding box center [473, 150] width 170 height 247
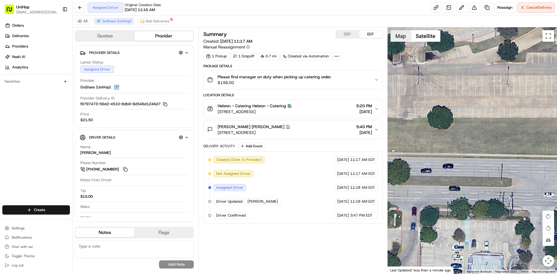
click at [401, 41] on button "Map" at bounding box center [401, 36] width 20 height 12
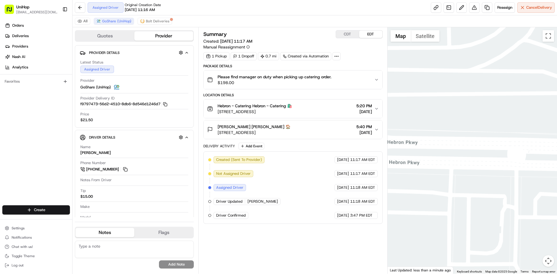
click at [483, 125] on div at bounding box center [473, 150] width 170 height 247
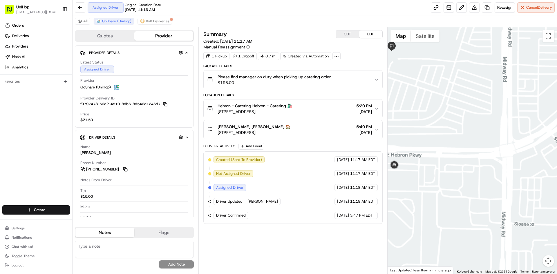
drag, startPoint x: 500, startPoint y: 117, endPoint x: 480, endPoint y: 127, distance: 22.2
click at [481, 126] on div at bounding box center [473, 150] width 170 height 247
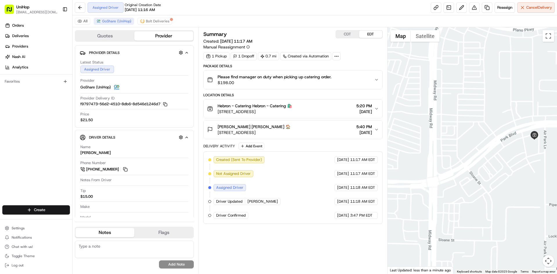
drag, startPoint x: 518, startPoint y: 121, endPoint x: 517, endPoint y: 136, distance: 14.8
click at [514, 123] on div at bounding box center [473, 150] width 170 height 247
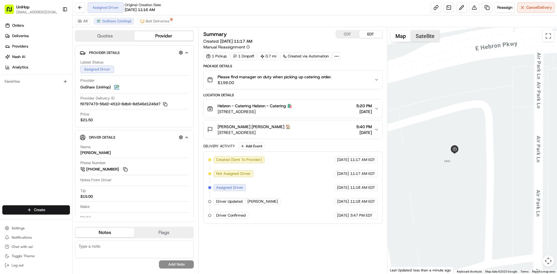
click at [420, 36] on button "Satellite" at bounding box center [425, 36] width 29 height 12
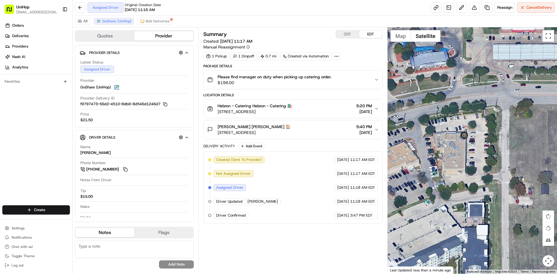
drag, startPoint x: 472, startPoint y: 179, endPoint x: 448, endPoint y: 162, distance: 29.2
click at [455, 164] on div at bounding box center [473, 150] width 170 height 247
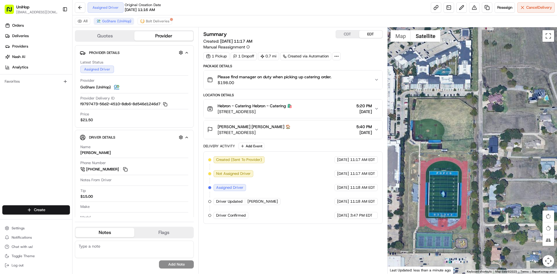
drag, startPoint x: 464, startPoint y: 79, endPoint x: 464, endPoint y: 123, distance: 43.2
click at [464, 122] on div at bounding box center [473, 150] width 170 height 247
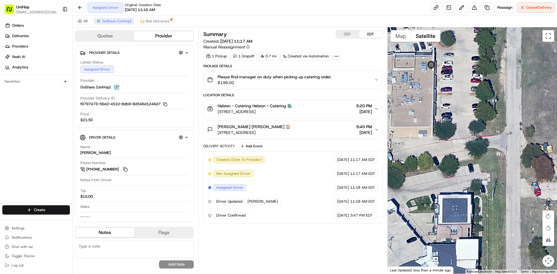
drag, startPoint x: 461, startPoint y: 109, endPoint x: 467, endPoint y: 120, distance: 12.7
click at [470, 120] on div at bounding box center [473, 150] width 170 height 247
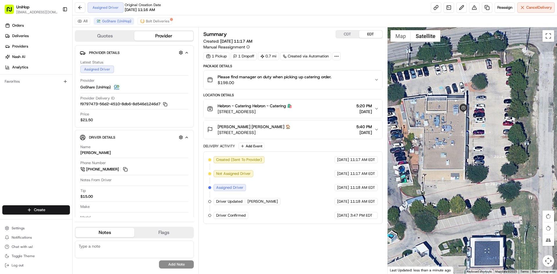
drag, startPoint x: 331, startPoint y: 109, endPoint x: 218, endPoint y: 113, distance: 112.9
click at [218, 113] on div "Hebron - Catering Hebron - Catering 🛍️ 3450 E Hebron Pkwy, Carrollton, TX 75010…" at bounding box center [290, 109] width 167 height 12
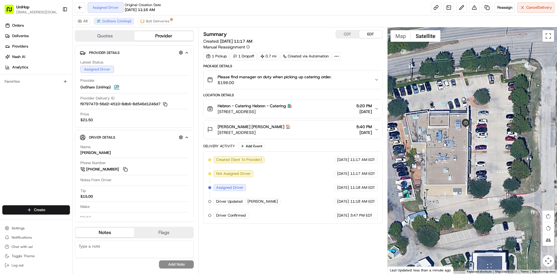
drag, startPoint x: 431, startPoint y: 103, endPoint x: 442, endPoint y: 146, distance: 44.0
click at [442, 148] on div at bounding box center [473, 150] width 170 height 247
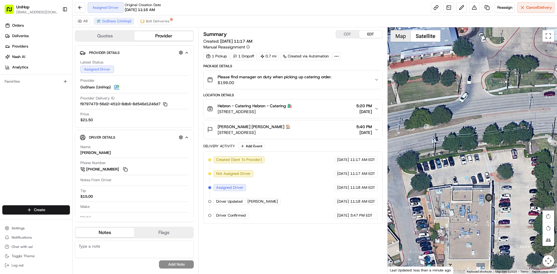
click at [401, 38] on button "Map" at bounding box center [401, 36] width 20 height 12
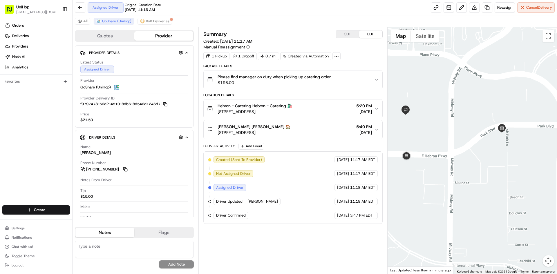
click at [465, 149] on div at bounding box center [473, 150] width 170 height 247
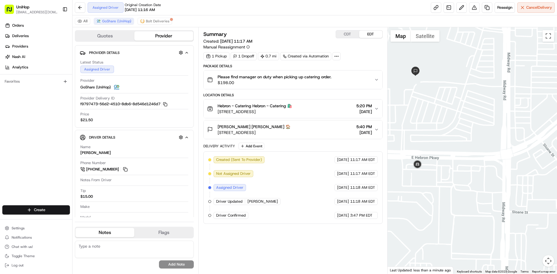
drag, startPoint x: 399, startPoint y: 178, endPoint x: 428, endPoint y: 172, distance: 29.2
click at [418, 180] on div at bounding box center [473, 150] width 170 height 247
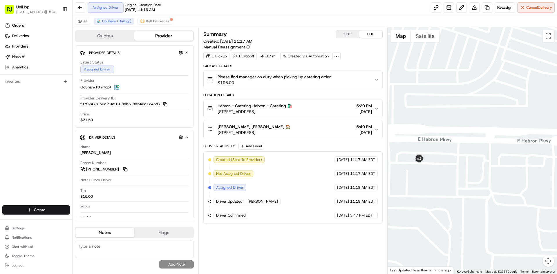
drag, startPoint x: 467, startPoint y: 150, endPoint x: 418, endPoint y: 151, distance: 49.0
click at [419, 152] on div at bounding box center [473, 150] width 170 height 247
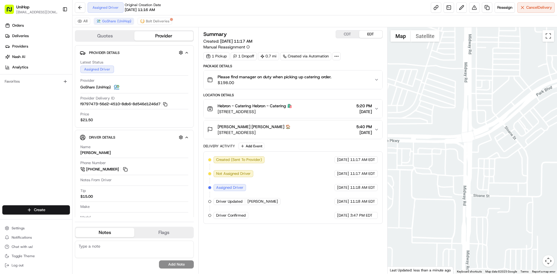
drag, startPoint x: 488, startPoint y: 124, endPoint x: 448, endPoint y: 129, distance: 40.7
click at [444, 135] on div at bounding box center [473, 150] width 170 height 247
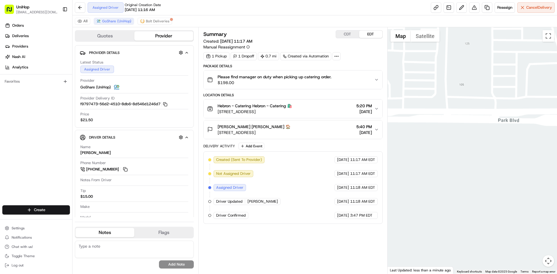
drag, startPoint x: 420, startPoint y: 136, endPoint x: 480, endPoint y: 134, distance: 60.4
click at [484, 137] on div at bounding box center [473, 150] width 170 height 247
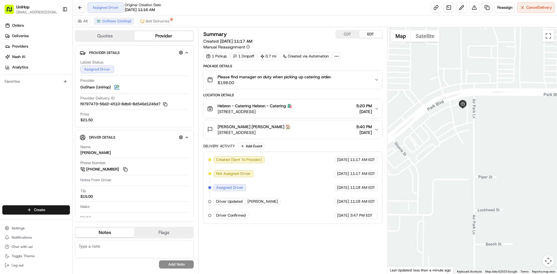
drag, startPoint x: 457, startPoint y: 167, endPoint x: 464, endPoint y: 158, distance: 10.5
click at [460, 164] on div at bounding box center [473, 150] width 170 height 247
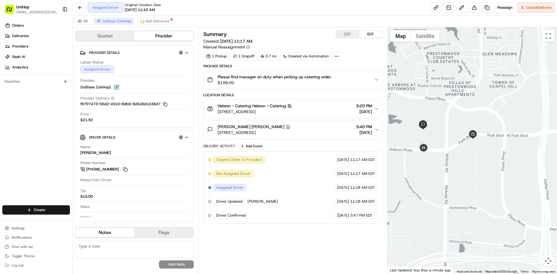
drag, startPoint x: 465, startPoint y: 157, endPoint x: 469, endPoint y: 156, distance: 4.2
click at [470, 156] on div at bounding box center [473, 150] width 170 height 247
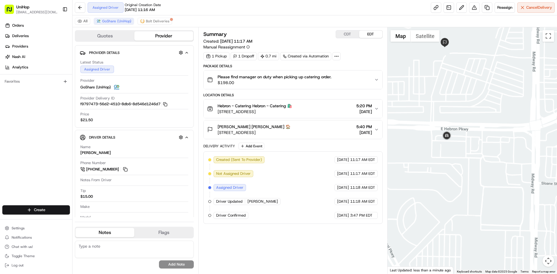
click at [430, 37] on button "Satellite" at bounding box center [425, 36] width 29 height 12
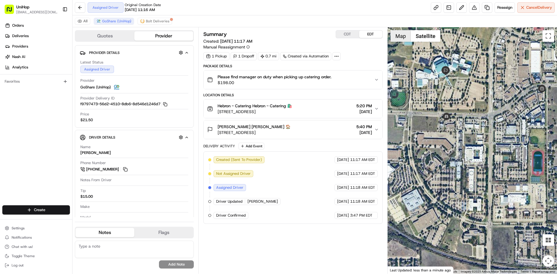
drag, startPoint x: 405, startPoint y: 36, endPoint x: 410, endPoint y: 38, distance: 5.1
click at [404, 36] on button "Map" at bounding box center [401, 36] width 20 height 12
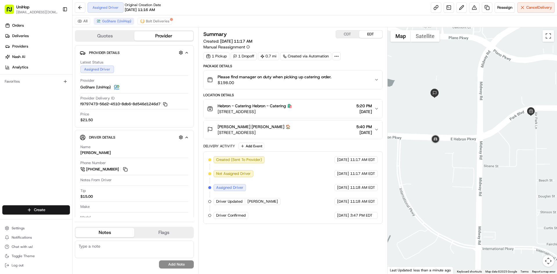
drag, startPoint x: 496, startPoint y: 149, endPoint x: 494, endPoint y: 154, distance: 5.0
click at [494, 154] on div at bounding box center [473, 150] width 170 height 247
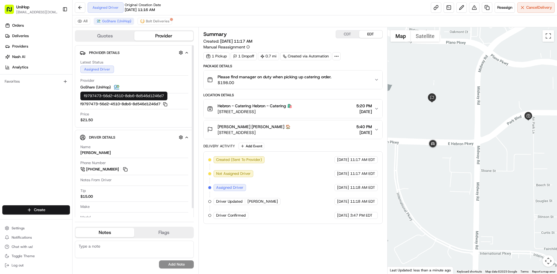
click at [25, 146] on div "Orders Deliveries Providers [PERSON_NAME] Analytics Favorites" at bounding box center [36, 114] width 72 height 190
click at [431, 64] on div at bounding box center [473, 150] width 170 height 247
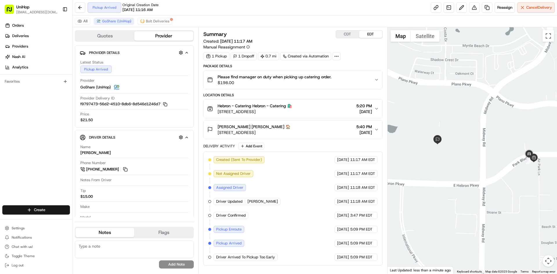
drag, startPoint x: 408, startPoint y: 77, endPoint x: 409, endPoint y: 117, distance: 40.0
click at [415, 120] on div at bounding box center [473, 150] width 170 height 247
click at [351, 33] on button "CDT" at bounding box center [347, 34] width 23 height 8
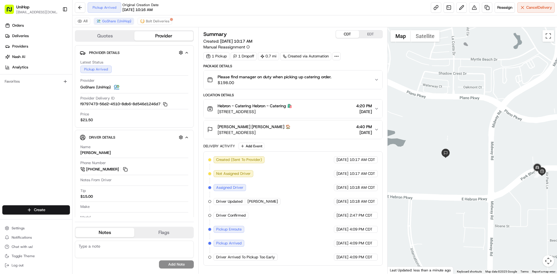
drag, startPoint x: 469, startPoint y: 100, endPoint x: 477, endPoint y: 113, distance: 14.7
click at [477, 113] on div at bounding box center [473, 150] width 170 height 247
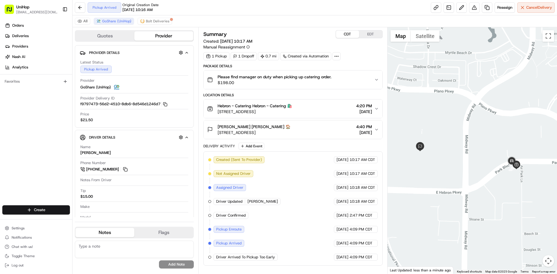
drag, startPoint x: 466, startPoint y: 125, endPoint x: 441, endPoint y: 118, distance: 26.1
click at [441, 118] on div at bounding box center [473, 150] width 170 height 247
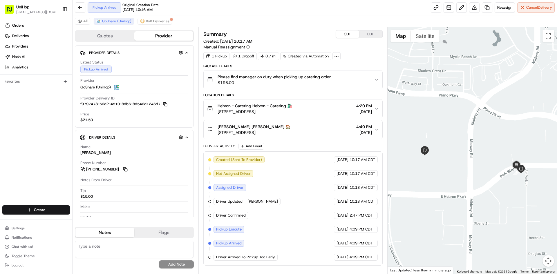
drag, startPoint x: 441, startPoint y: 122, endPoint x: 446, endPoint y: 127, distance: 6.8
click at [446, 127] on div at bounding box center [473, 150] width 170 height 247
click at [448, 125] on div at bounding box center [473, 150] width 170 height 247
click at [440, 113] on div at bounding box center [473, 150] width 170 height 247
click at [447, 114] on div at bounding box center [473, 150] width 170 height 247
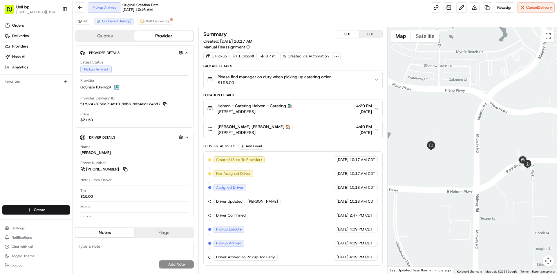
drag, startPoint x: 442, startPoint y: 93, endPoint x: 446, endPoint y: 90, distance: 4.5
click at [446, 90] on div at bounding box center [473, 150] width 170 height 247
click at [423, 109] on div at bounding box center [473, 150] width 170 height 247
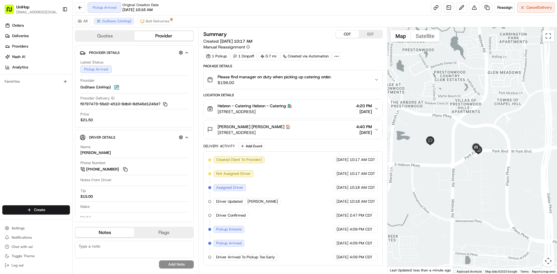
drag, startPoint x: 414, startPoint y: 111, endPoint x: 433, endPoint y: 119, distance: 20.7
click at [433, 119] on div at bounding box center [473, 150] width 170 height 247
click at [373, 36] on button "EDT" at bounding box center [370, 34] width 23 height 8
drag, startPoint x: 445, startPoint y: 102, endPoint x: 457, endPoint y: 102, distance: 12.5
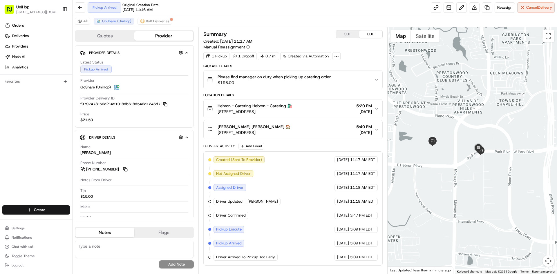
click at [457, 102] on div at bounding box center [473, 150] width 170 height 247
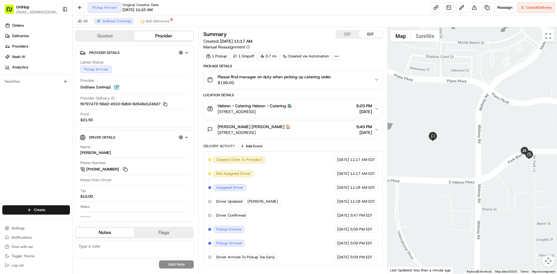
drag, startPoint x: 461, startPoint y: 149, endPoint x: 432, endPoint y: 148, distance: 28.4
click at [432, 148] on div at bounding box center [473, 150] width 170 height 247
drag, startPoint x: 439, startPoint y: 96, endPoint x: 443, endPoint y: 99, distance: 5.1
click at [443, 99] on div at bounding box center [473, 150] width 170 height 247
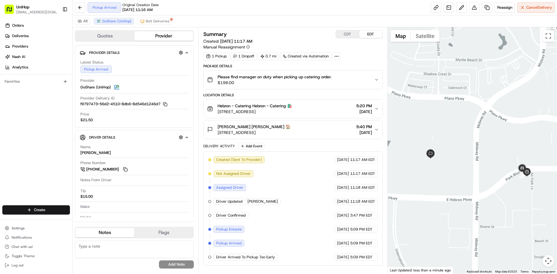
drag, startPoint x: 468, startPoint y: 120, endPoint x: 462, endPoint y: 126, distance: 8.8
click at [462, 126] on div at bounding box center [473, 150] width 170 height 247
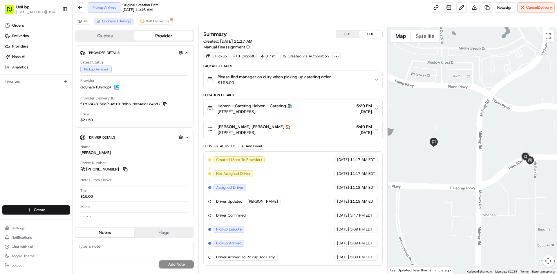
drag, startPoint x: 459, startPoint y: 119, endPoint x: 463, endPoint y: 106, distance: 13.9
click at [462, 106] on div at bounding box center [473, 150] width 170 height 247
drag, startPoint x: 433, startPoint y: 102, endPoint x: 440, endPoint y: 101, distance: 6.4
click at [440, 101] on div at bounding box center [473, 150] width 170 height 247
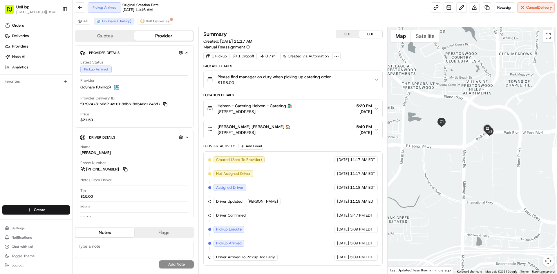
drag, startPoint x: 439, startPoint y: 101, endPoint x: 439, endPoint y: 106, distance: 5.5
click at [439, 106] on div at bounding box center [473, 150] width 170 height 247
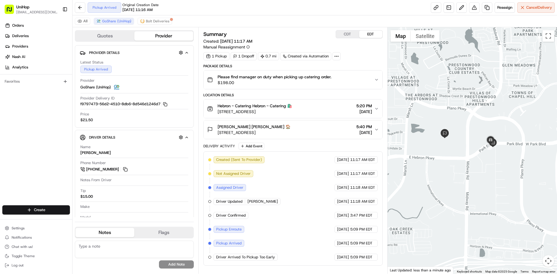
drag, startPoint x: 421, startPoint y: 104, endPoint x: 427, endPoint y: 124, distance: 20.5
click at [427, 124] on div at bounding box center [473, 150] width 170 height 247
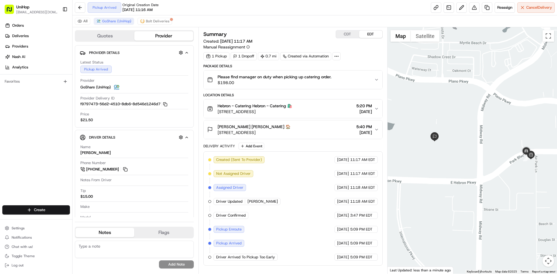
click at [473, 114] on div at bounding box center [473, 150] width 170 height 247
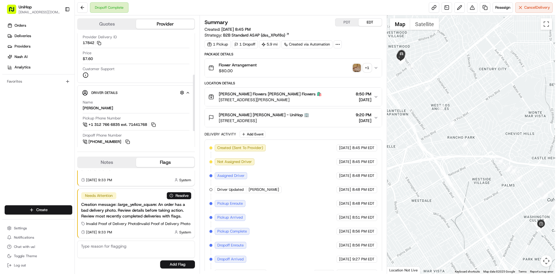
scroll to position [28, 0]
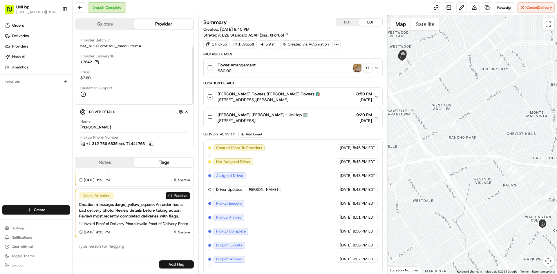
click at [109, 161] on button "Notes" at bounding box center [104, 162] width 59 height 9
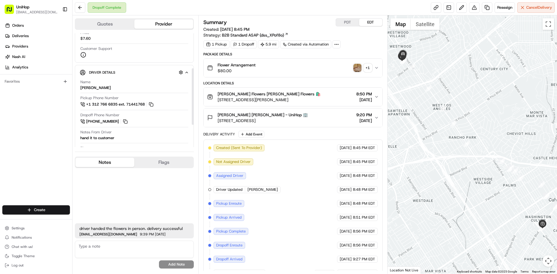
scroll to position [87, 0]
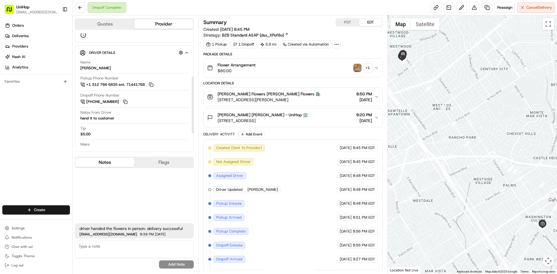
click at [14, 118] on div "Orders Deliveries Providers [PERSON_NAME] Analytics Favorites" at bounding box center [36, 114] width 72 height 190
click at [324, 103] on button "Sada's Flowers Sada's Flowers 🛍️ 10612 Culver Blvd, Culver City, CA 90232, USA …" at bounding box center [293, 97] width 178 height 19
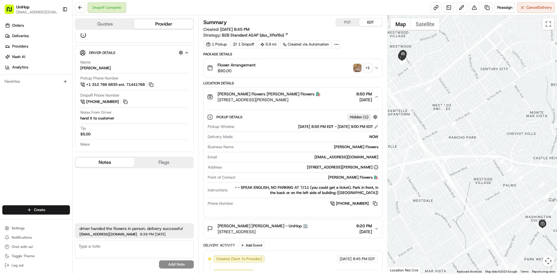
click at [356, 66] on img "button" at bounding box center [357, 68] width 8 height 8
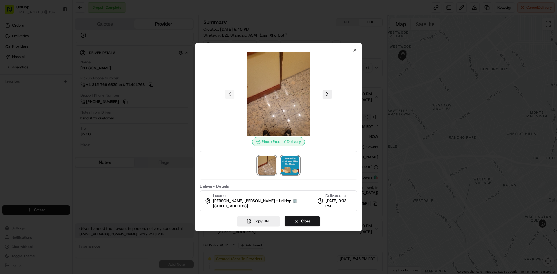
click at [290, 165] on img at bounding box center [290, 165] width 19 height 19
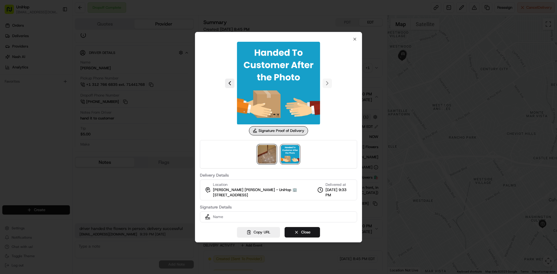
click at [267, 159] on img at bounding box center [267, 154] width 19 height 19
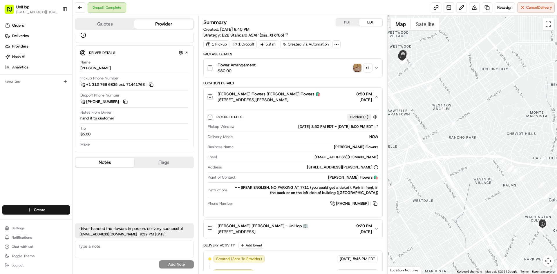
click at [316, 102] on div "Sada's Flowers Sada's Flowers 🛍️ 10612 Culver Blvd, Culver City, CA 90232, USA …" at bounding box center [290, 97] width 167 height 12
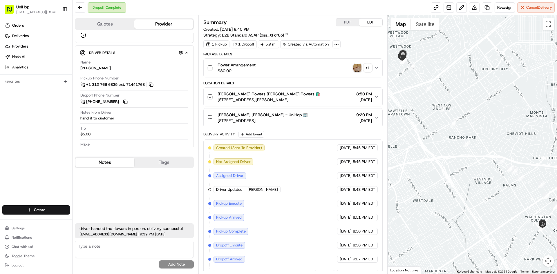
click at [351, 22] on button "PDT" at bounding box center [347, 23] width 23 height 8
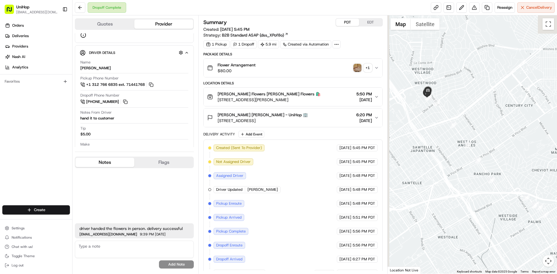
drag, startPoint x: 405, startPoint y: 75, endPoint x: 431, endPoint y: 113, distance: 45.7
click at [431, 113] on div at bounding box center [473, 144] width 170 height 258
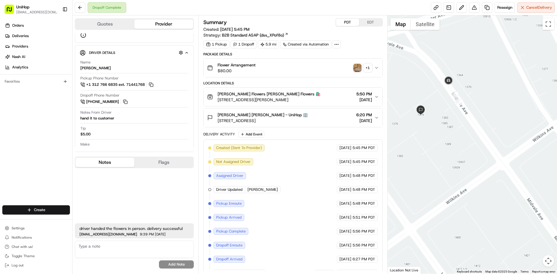
click at [433, 93] on div at bounding box center [473, 144] width 170 height 258
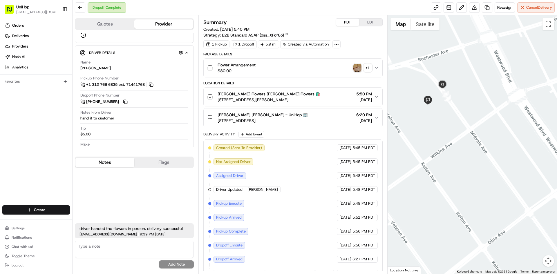
drag, startPoint x: 429, startPoint y: 83, endPoint x: 439, endPoint y: 96, distance: 16.4
click at [438, 94] on div at bounding box center [473, 144] width 170 height 258
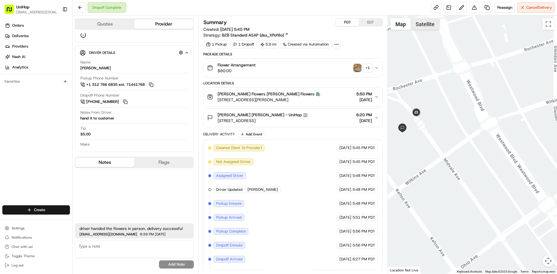
click at [419, 19] on button "Satellite" at bounding box center [425, 24] width 29 height 12
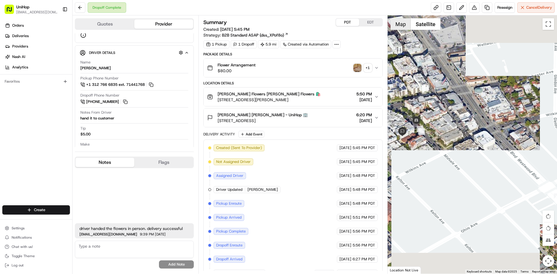
click at [403, 23] on button "Map" at bounding box center [401, 24] width 20 height 12
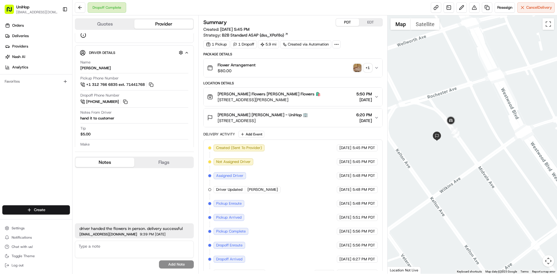
drag, startPoint x: 413, startPoint y: 71, endPoint x: 462, endPoint y: 86, distance: 50.7
click at [461, 86] on div at bounding box center [473, 144] width 170 height 258
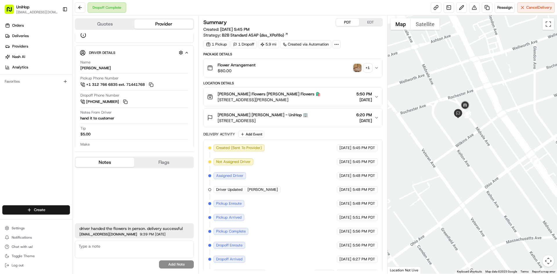
click at [35, 132] on div "Orders Deliveries Providers Nash AI Analytics Favorites" at bounding box center [36, 114] width 72 height 190
click at [113, 161] on button "Notes" at bounding box center [104, 162] width 59 height 9
click at [366, 66] on div "+ 1" at bounding box center [368, 68] width 8 height 8
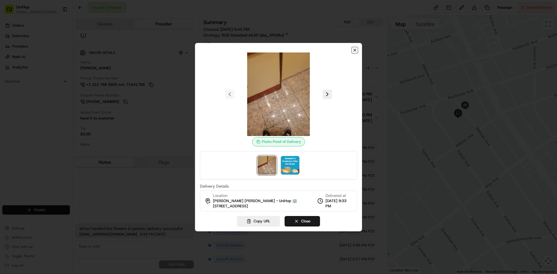
click at [356, 52] on icon "button" at bounding box center [354, 50] width 5 height 5
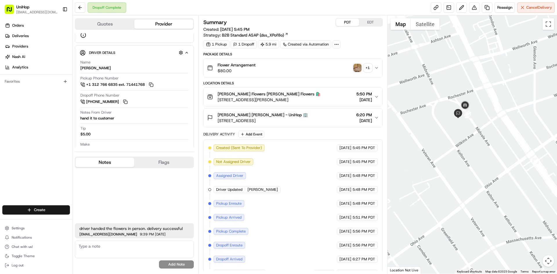
click at [32, 133] on div "Orders Deliveries Providers Nash AI Analytics Favorites" at bounding box center [36, 114] width 72 height 190
click at [46, 145] on div "Orders Deliveries Providers Nash AI Analytics Favorites" at bounding box center [36, 114] width 72 height 190
click at [28, 141] on div "Orders Deliveries Providers Nash AI Analytics Favorites" at bounding box center [36, 114] width 72 height 190
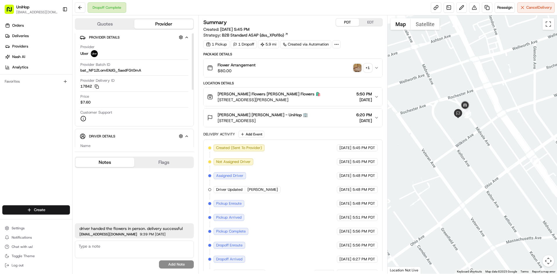
scroll to position [0, 0]
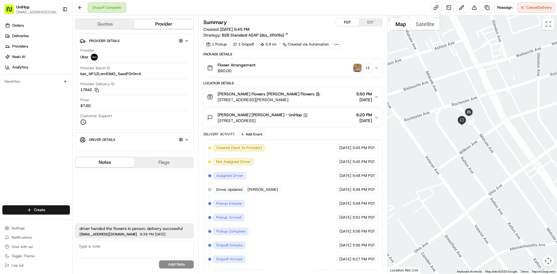
drag, startPoint x: 452, startPoint y: 92, endPoint x: 455, endPoint y: 100, distance: 8.4
click at [455, 100] on div at bounding box center [473, 144] width 170 height 258
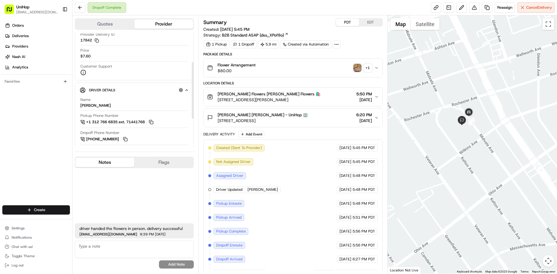
scroll to position [58, 0]
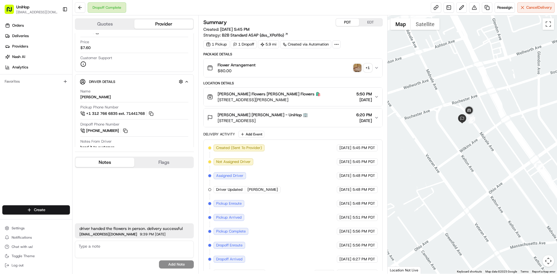
click at [446, 92] on div at bounding box center [473, 144] width 170 height 258
click at [443, 93] on div at bounding box center [473, 144] width 170 height 258
drag, startPoint x: 431, startPoint y: 113, endPoint x: 431, endPoint y: 117, distance: 3.5
click at [431, 117] on div at bounding box center [473, 144] width 170 height 258
click at [444, 109] on div at bounding box center [473, 144] width 170 height 258
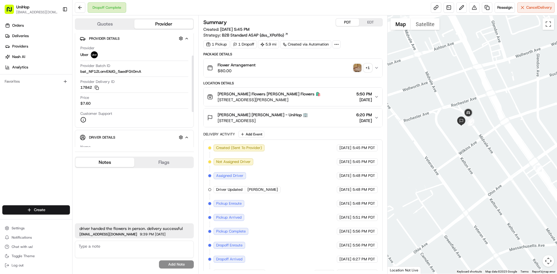
scroll to position [0, 0]
click at [326, 99] on div "Sada's Flowers Sada's Flowers 🛍️ 10612 Culver Blvd, Culver City, CA 90232, USA …" at bounding box center [290, 97] width 167 height 12
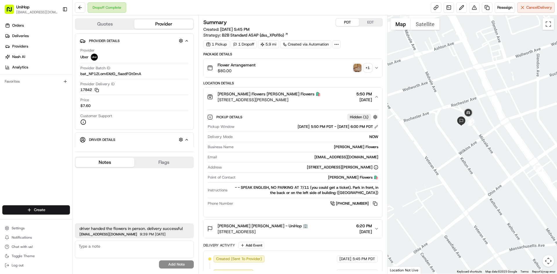
click at [326, 99] on div "Sada's Flowers Sada's Flowers 🛍️ 10612 Culver Blvd, Culver City, CA 90232, USA …" at bounding box center [290, 97] width 167 height 12
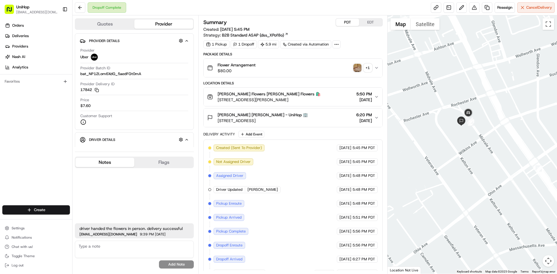
click at [324, 115] on div "Caryl Carothers Caryl Carothers - UniHop 🏢 1379 Midvale Ave, Los Angeles, CA 90…" at bounding box center [290, 118] width 167 height 12
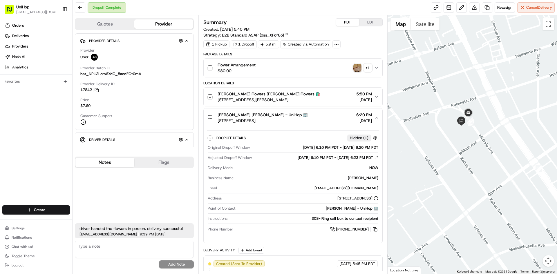
click at [324, 115] on div "Caryl Carothers Caryl Carothers - UniHop 🏢 1379 Midvale Ave, Los Angeles, CA 90…" at bounding box center [290, 118] width 167 height 12
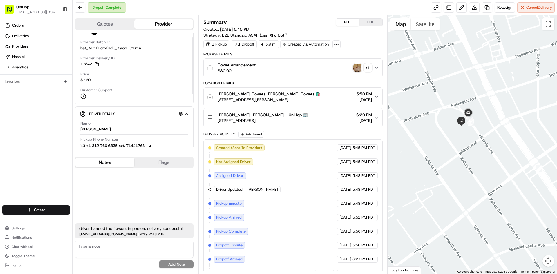
scroll to position [29, 0]
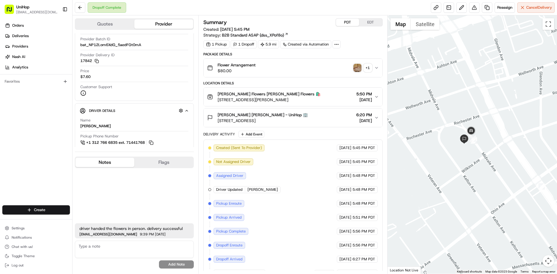
drag, startPoint x: 438, startPoint y: 115, endPoint x: 439, endPoint y: 128, distance: 13.4
click at [439, 128] on div at bounding box center [473, 144] width 170 height 258
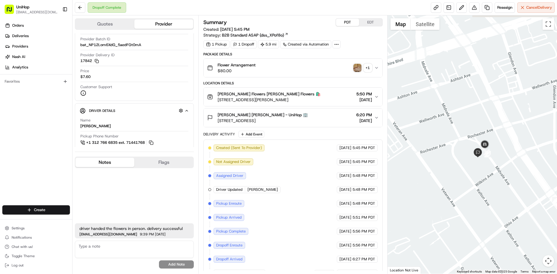
drag, startPoint x: 433, startPoint y: 129, endPoint x: 446, endPoint y: 136, distance: 15.4
click at [446, 136] on div at bounding box center [473, 144] width 170 height 258
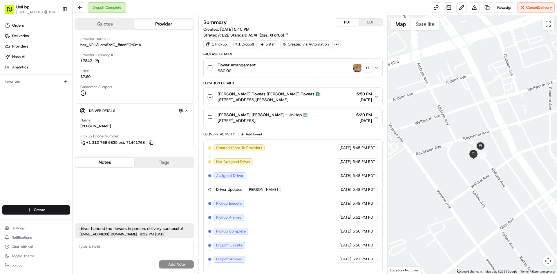
click at [453, 153] on div at bounding box center [473, 144] width 170 height 258
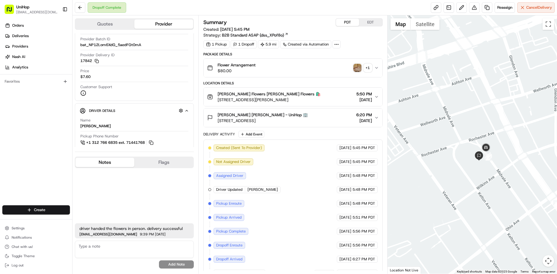
click at [451, 123] on div at bounding box center [473, 144] width 170 height 258
drag, startPoint x: 157, startPoint y: 163, endPoint x: 152, endPoint y: 164, distance: 5.6
click at [157, 163] on button "Flags" at bounding box center [163, 162] width 59 height 9
click at [115, 162] on button "Notes" at bounding box center [104, 162] width 59 height 9
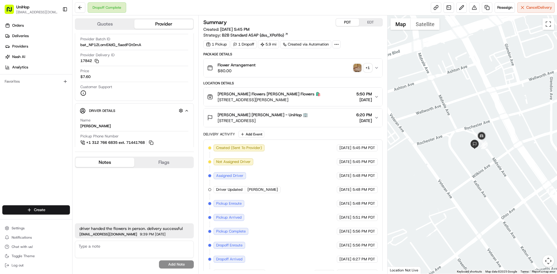
drag, startPoint x: 433, startPoint y: 178, endPoint x: 428, endPoint y: 165, distance: 14.0
click at [428, 165] on div at bounding box center [473, 144] width 170 height 258
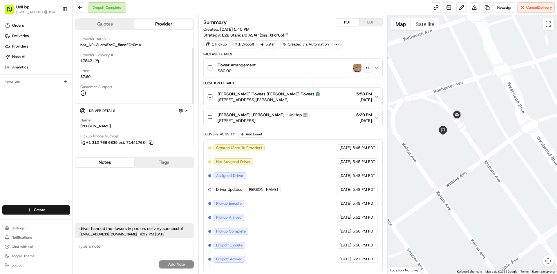
drag, startPoint x: 443, startPoint y: 102, endPoint x: 451, endPoint y: 126, distance: 25.0
click at [451, 126] on div at bounding box center [473, 144] width 170 height 258
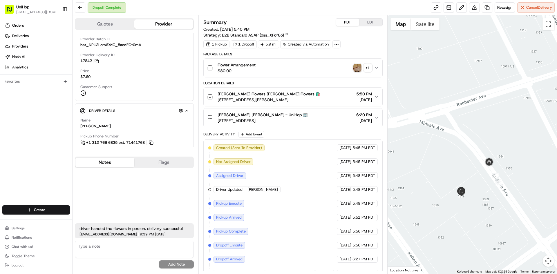
drag, startPoint x: 439, startPoint y: 124, endPoint x: 436, endPoint y: 107, distance: 17.3
click at [438, 117] on div at bounding box center [473, 144] width 170 height 258
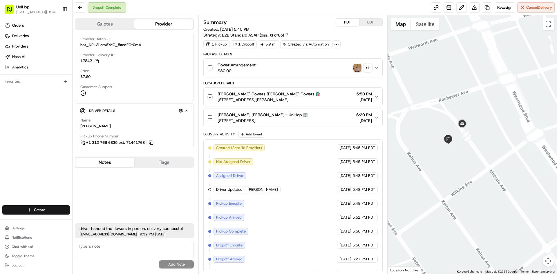
drag, startPoint x: 437, startPoint y: 107, endPoint x: 439, endPoint y: 109, distance: 3.3
click at [439, 109] on div at bounding box center [473, 144] width 170 height 258
drag, startPoint x: 435, startPoint y: 118, endPoint x: 435, endPoint y: 110, distance: 8.1
click at [435, 110] on div at bounding box center [473, 144] width 170 height 258
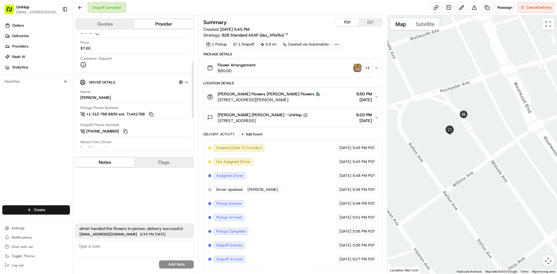
scroll to position [58, 0]
click at [111, 23] on button "Quotes" at bounding box center [104, 23] width 59 height 9
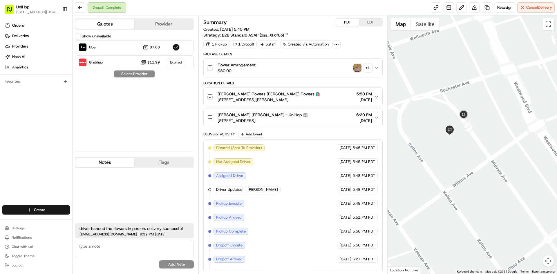
click at [156, 22] on button "Provider" at bounding box center [163, 23] width 59 height 9
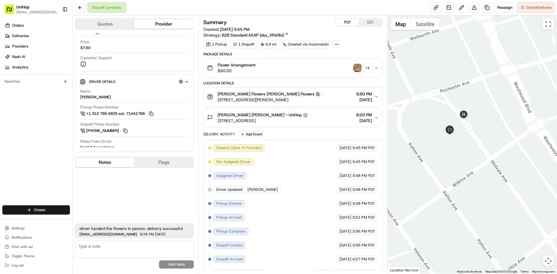
click at [124, 249] on textarea at bounding box center [134, 249] width 119 height 17
paste textarea "2nd support tried to call"
type textarea "2nd support tried to call multiple times however same result all calls routed t…"
click at [171, 265] on button "Add Note" at bounding box center [176, 265] width 35 height 8
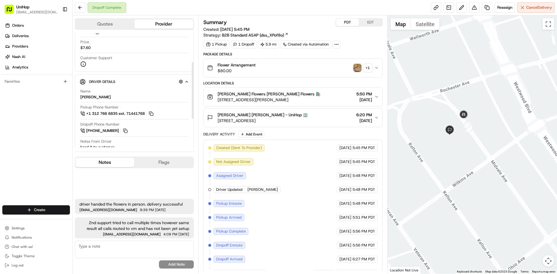
click at [11, 146] on div "Orders Deliveries Providers [PERSON_NAME] Analytics Favorites" at bounding box center [36, 114] width 72 height 190
click at [18, 155] on div "Orders Deliveries Providers [PERSON_NAME] Analytics Favorites" at bounding box center [36, 114] width 72 height 190
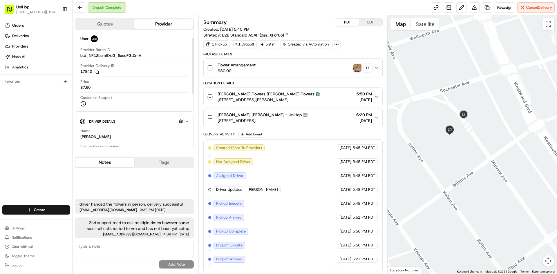
scroll to position [0, 0]
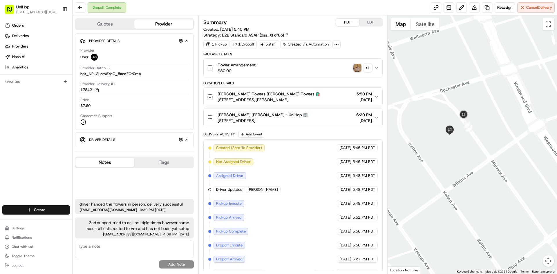
click at [32, 131] on div "Orders Deliveries Providers [PERSON_NAME] Analytics Favorites" at bounding box center [36, 114] width 72 height 190
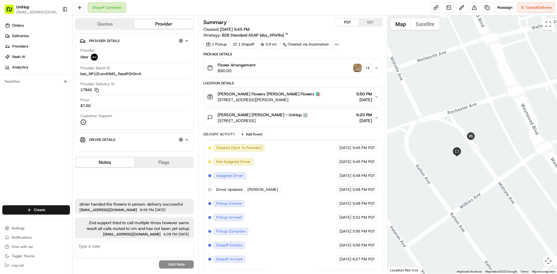
drag, startPoint x: 424, startPoint y: 118, endPoint x: 430, endPoint y: 139, distance: 21.6
click at [430, 139] on div at bounding box center [473, 144] width 170 height 258
click at [435, 132] on div at bounding box center [473, 144] width 170 height 258
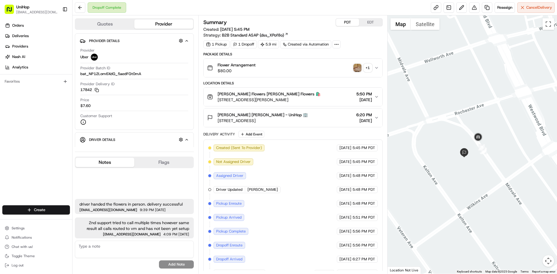
drag, startPoint x: 436, startPoint y: 132, endPoint x: 443, endPoint y: 133, distance: 7.0
click at [443, 133] on div at bounding box center [473, 144] width 170 height 258
drag, startPoint x: 443, startPoint y: 133, endPoint x: 449, endPoint y: 131, distance: 5.8
click at [449, 131] on div at bounding box center [473, 144] width 170 height 258
click at [281, 98] on span "10612 Culver Blvd, Culver City, CA 90232, USA" at bounding box center [269, 100] width 103 height 6
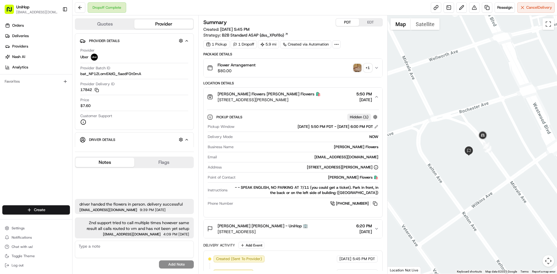
click at [326, 97] on div "Sada's Flowers Sada's Flowers 🛍️ 10612 Culver Blvd, Culver City, CA 90232, USA …" at bounding box center [290, 97] width 167 height 12
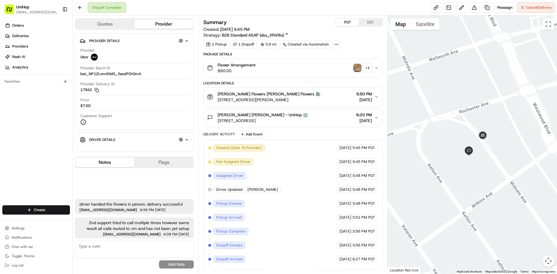
click at [326, 115] on div "Caryl Carothers Caryl Carothers - UniHop 🏢 1379 Midvale Ave, Los Angeles, CA 90…" at bounding box center [290, 118] width 167 height 12
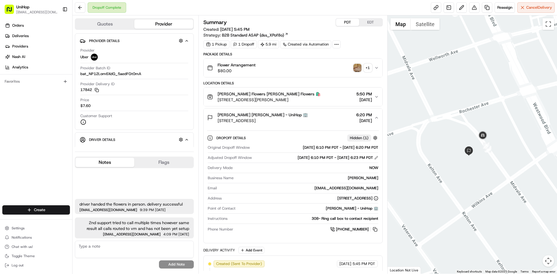
click at [326, 115] on div "Caryl Carothers Caryl Carothers - UniHop 🏢 1379 Midvale Ave, Los Angeles, CA 90…" at bounding box center [290, 118] width 167 height 12
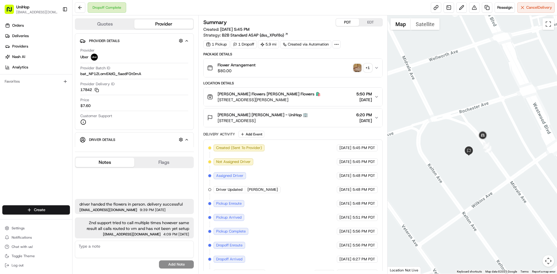
click at [3, 129] on div "Orders Deliveries Providers [PERSON_NAME] Analytics Favorites" at bounding box center [36, 114] width 72 height 190
click at [88, 222] on span "2nd support tried to call multiple times however same result all calls routed t…" at bounding box center [134, 226] width 110 height 12
drag, startPoint x: 97, startPoint y: 223, endPoint x: 97, endPoint y: 229, distance: 5.8
click at [97, 229] on span "2nd support tried to call multiple times however same result all calls routed t…" at bounding box center [134, 226] width 110 height 12
copy span "support tried to call multiple times however same result"
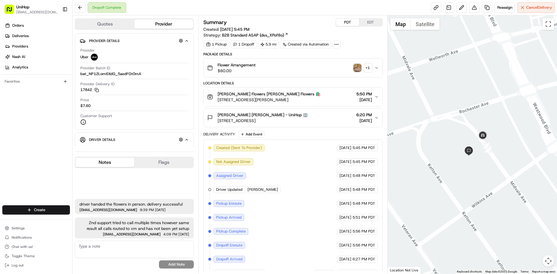
click at [104, 250] on textarea at bounding box center [134, 249] width 119 height 17
paste textarea "support tried to call multiple times however same result"
type textarea "3rd support tried to call multiple times however same result"
click at [172, 263] on button "Add Note" at bounding box center [176, 265] width 35 height 8
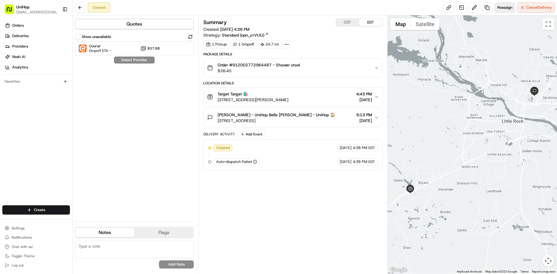
click at [496, 10] on button "Reassign" at bounding box center [505, 7] width 20 height 10
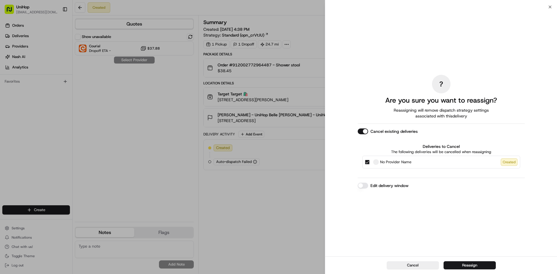
click at [363, 130] on button "Cancel existing deliveries" at bounding box center [363, 132] width 10 height 6
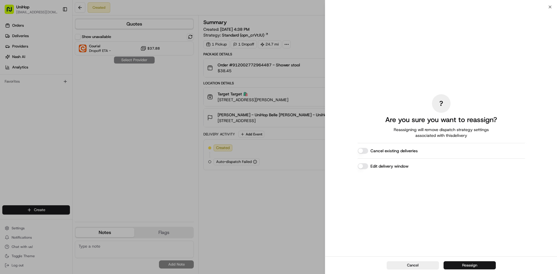
click at [469, 264] on button "Reassign" at bounding box center [470, 265] width 52 height 8
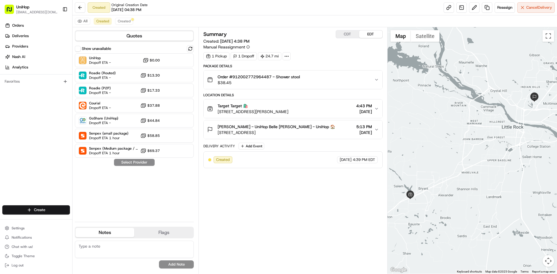
click at [315, 126] on span "[PERSON_NAME] - UniHop Belle [PERSON_NAME] - UniHop 🏠" at bounding box center [276, 127] width 117 height 6
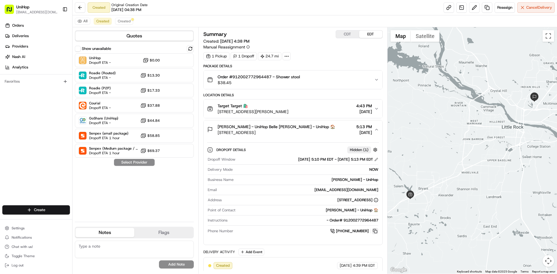
click at [376, 232] on button at bounding box center [375, 231] width 6 height 6
click at [333, 130] on div "[PERSON_NAME] - UniHop Belle [PERSON_NAME] - UniHop 🏠 [STREET_ADDRESS] 5:13 PM …" at bounding box center [290, 130] width 167 height 12
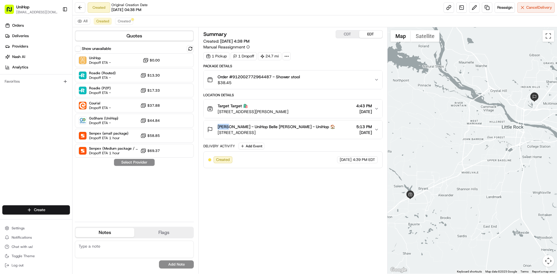
drag, startPoint x: 226, startPoint y: 127, endPoint x: 216, endPoint y: 128, distance: 9.6
click at [216, 128] on div "[PERSON_NAME] - UniHop Belle [PERSON_NAME] - UniHop 🏠 [STREET_ADDRESS]" at bounding box center [271, 130] width 128 height 12
copy span "Belle"
drag, startPoint x: 218, startPoint y: 104, endPoint x: 229, endPoint y: 106, distance: 12.1
click at [229, 106] on span "Target Target 🛍️" at bounding box center [233, 106] width 30 height 6
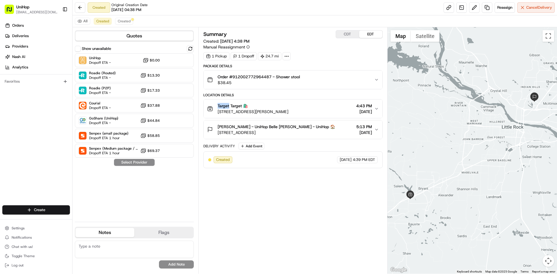
copy span "Target"
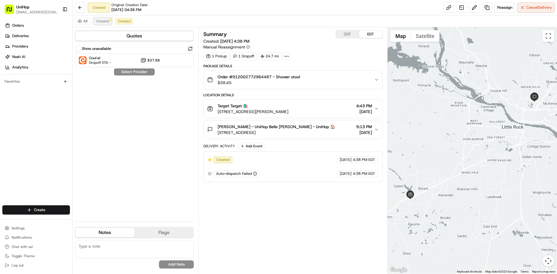
click at [105, 19] on button "Created" at bounding box center [103, 21] width 18 height 7
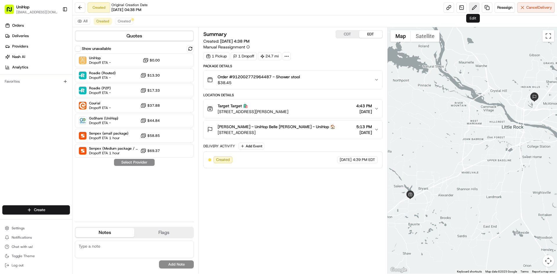
click at [472, 9] on button at bounding box center [474, 7] width 10 height 10
click at [19, 156] on div "Orders Deliveries Providers [PERSON_NAME] Analytics Favorites" at bounding box center [36, 114] width 72 height 190
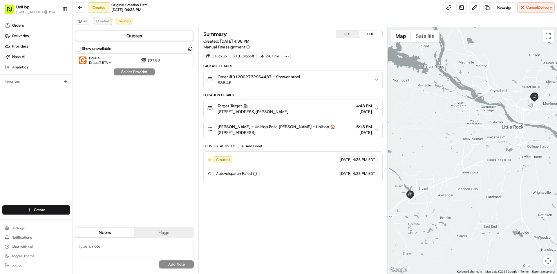
click at [99, 21] on span "Created" at bounding box center [102, 21] width 13 height 5
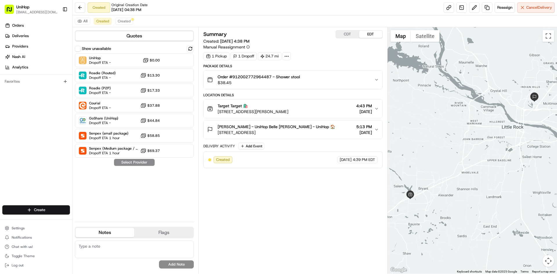
drag, startPoint x: 6, startPoint y: 134, endPoint x: 37, endPoint y: 99, distance: 46.3
click at [6, 133] on div "Orders Deliveries Providers [PERSON_NAME] Analytics Favorites" at bounding box center [36, 114] width 72 height 190
click at [49, 147] on div "Orders Deliveries Providers [PERSON_NAME] Analytics Favorites" at bounding box center [36, 114] width 72 height 190
drag, startPoint x: 9, startPoint y: 154, endPoint x: 8, endPoint y: 151, distance: 3.2
click at [9, 154] on div "Orders Deliveries Providers [PERSON_NAME] Analytics Favorites" at bounding box center [36, 114] width 72 height 190
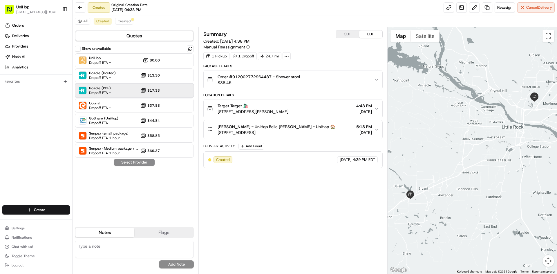
click at [113, 93] on div "Roadie (P2P) Dropoff ETA - $17.33" at bounding box center [134, 91] width 119 height 14
click at [136, 161] on button "Assign Provider" at bounding box center [134, 162] width 41 height 7
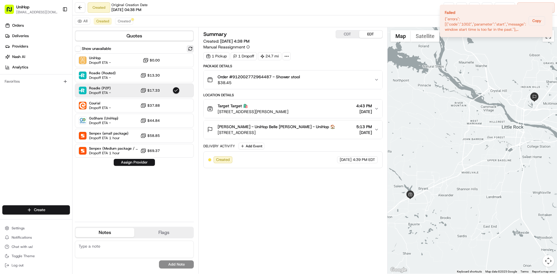
click at [191, 49] on button at bounding box center [190, 48] width 7 height 7
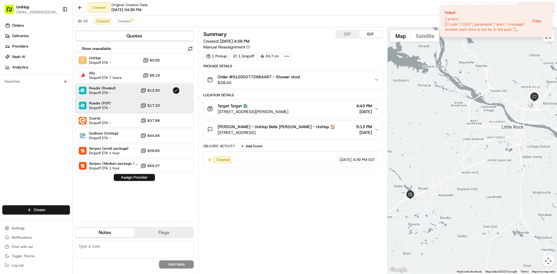
click at [176, 106] on div at bounding box center [176, 105] width 7 height 7
click at [144, 178] on button "Assign Provider" at bounding box center [134, 177] width 41 height 7
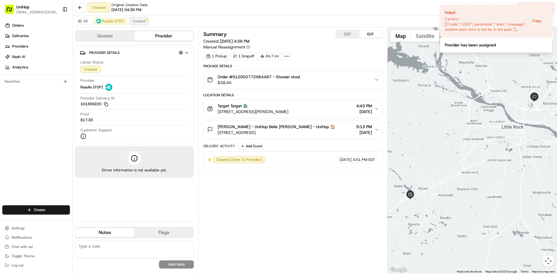
click at [134, 20] on span "Created" at bounding box center [139, 21] width 13 height 5
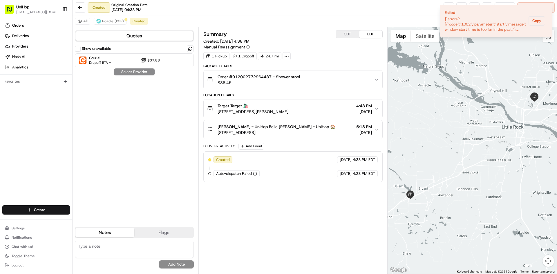
click at [384, 13] on div "Created Original Creation Date [DATE] 04:38 PM Reassign Cancel Delivery" at bounding box center [315, 7] width 484 height 15
click at [548, 11] on icon "Notifications (F8)" at bounding box center [547, 9] width 5 height 5
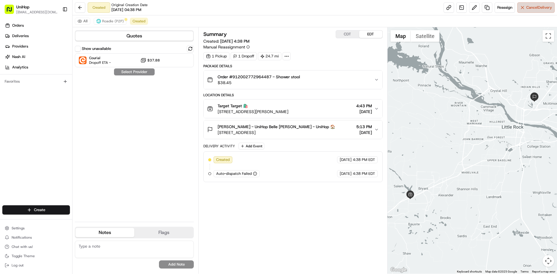
click at [523, 7] on button "Cancel Delivery" at bounding box center [535, 7] width 37 height 10
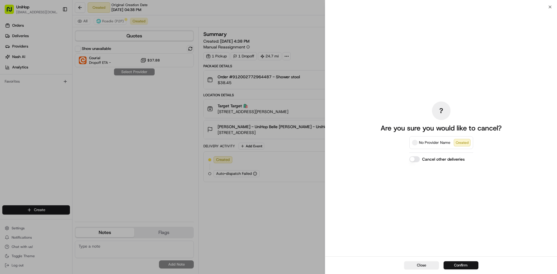
click at [468, 263] on button "Confirm" at bounding box center [461, 265] width 35 height 8
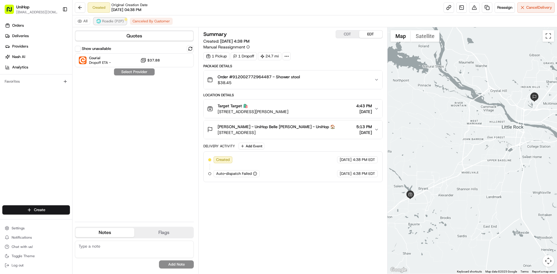
click at [115, 22] on span "Roadie (P2P)" at bounding box center [113, 21] width 22 height 5
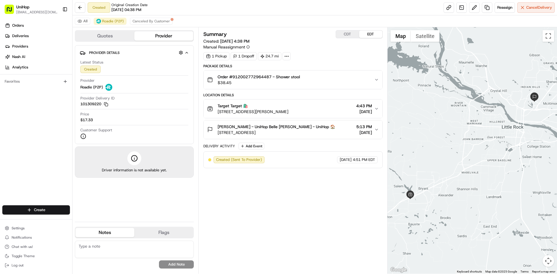
click at [0, 133] on div "Orders Deliveries Providers [PERSON_NAME] Analytics Favorites" at bounding box center [36, 114] width 72 height 190
click at [0, 129] on div "Orders Deliveries Providers [PERSON_NAME] Analytics Favorites" at bounding box center [36, 114] width 72 height 190
